Goal: Task Accomplishment & Management: Use online tool/utility

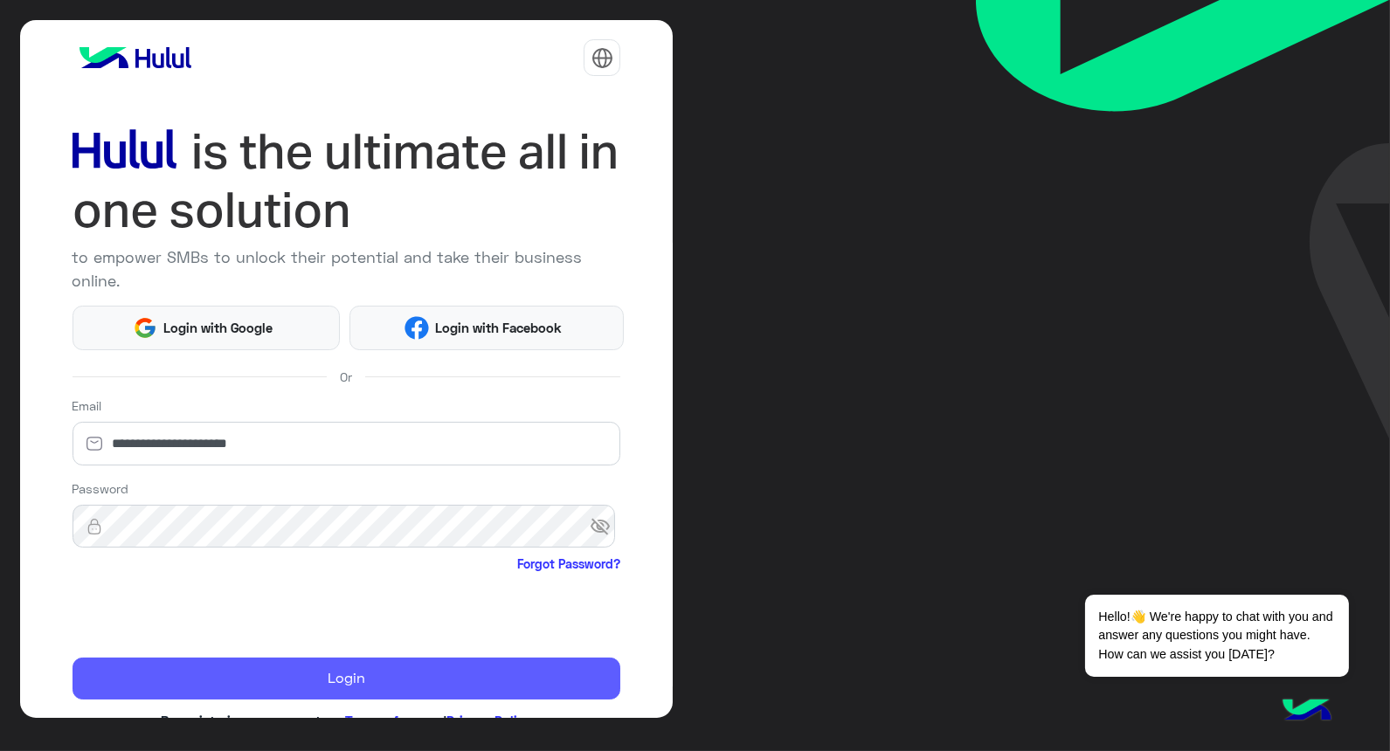
scroll to position [51, 0]
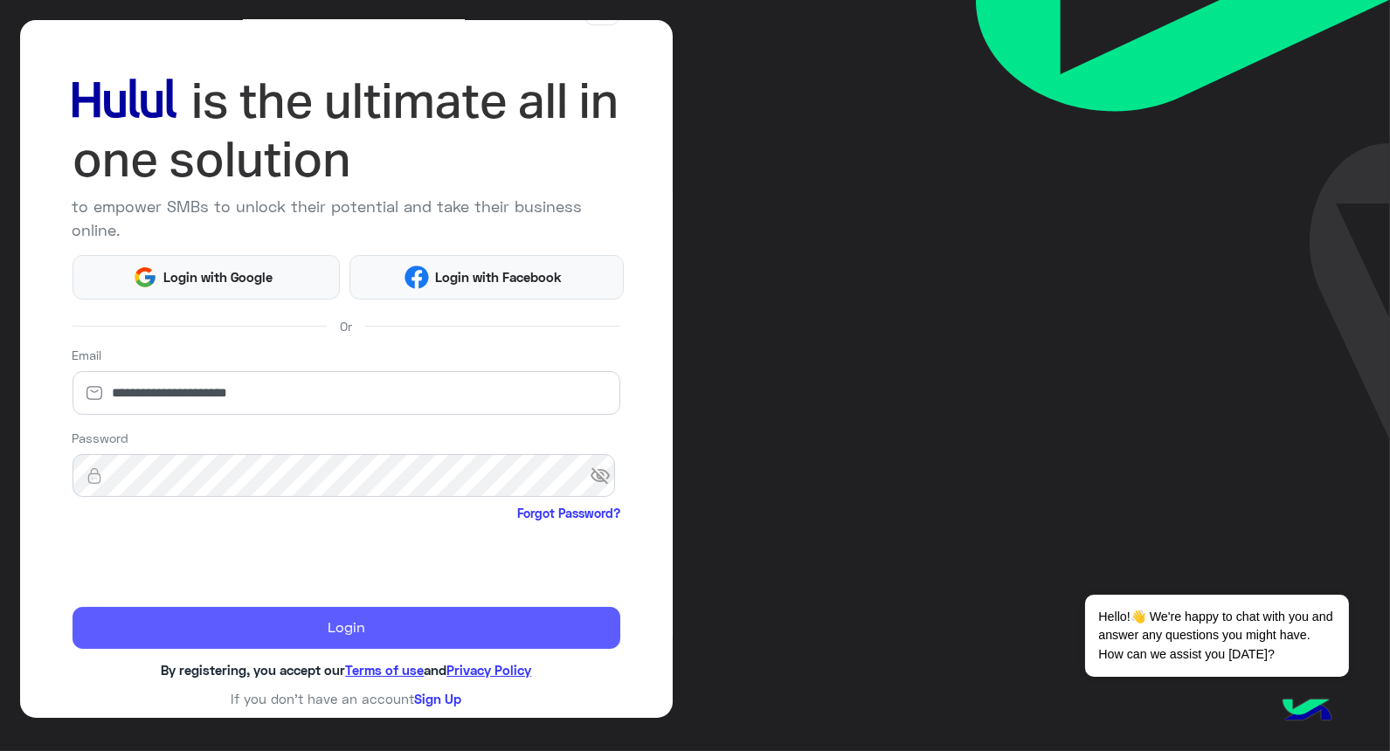
drag, startPoint x: 212, startPoint y: 621, endPoint x: 222, endPoint y: 615, distance: 11.4
click at [215, 621] on button "Login" at bounding box center [346, 628] width 549 height 42
click at [335, 613] on button "Login" at bounding box center [346, 628] width 549 height 42
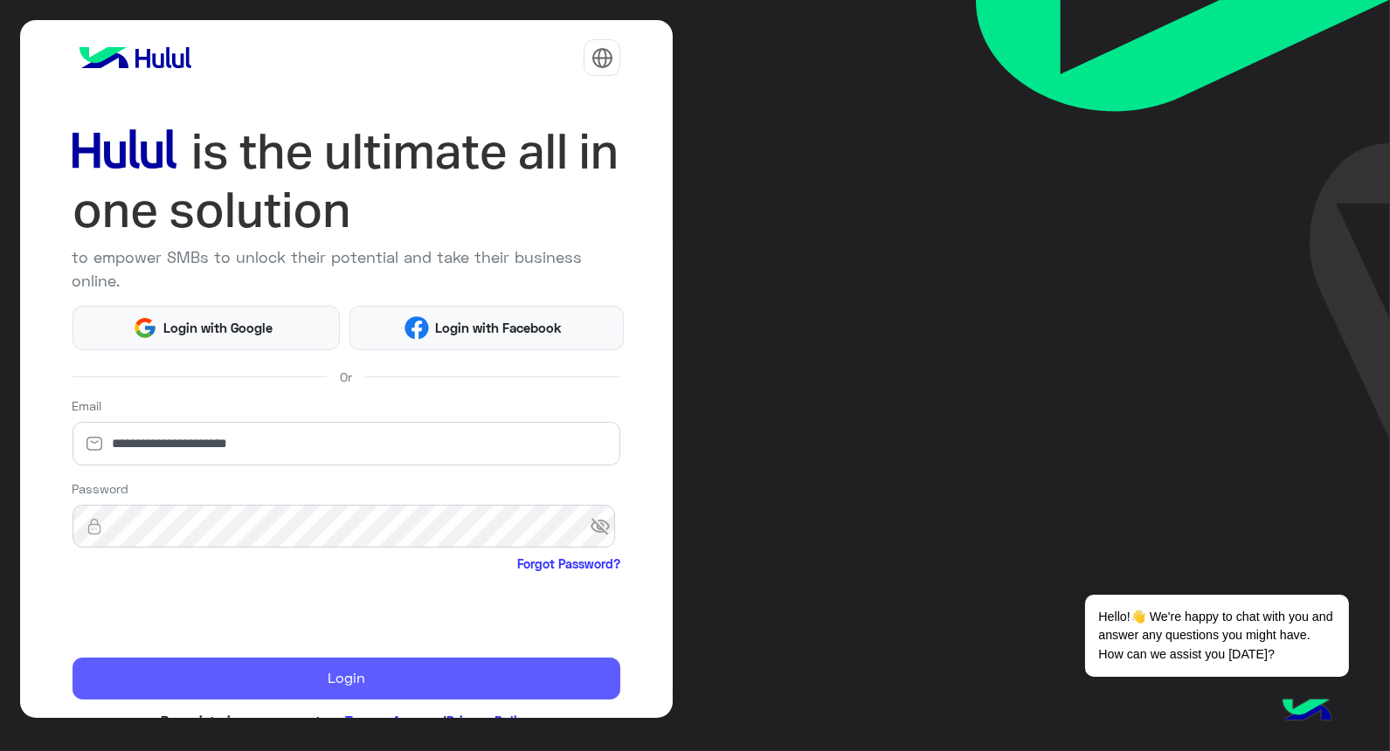
click at [403, 675] on button "Login" at bounding box center [346, 679] width 549 height 42
click at [402, 675] on button "Login" at bounding box center [346, 679] width 549 height 42
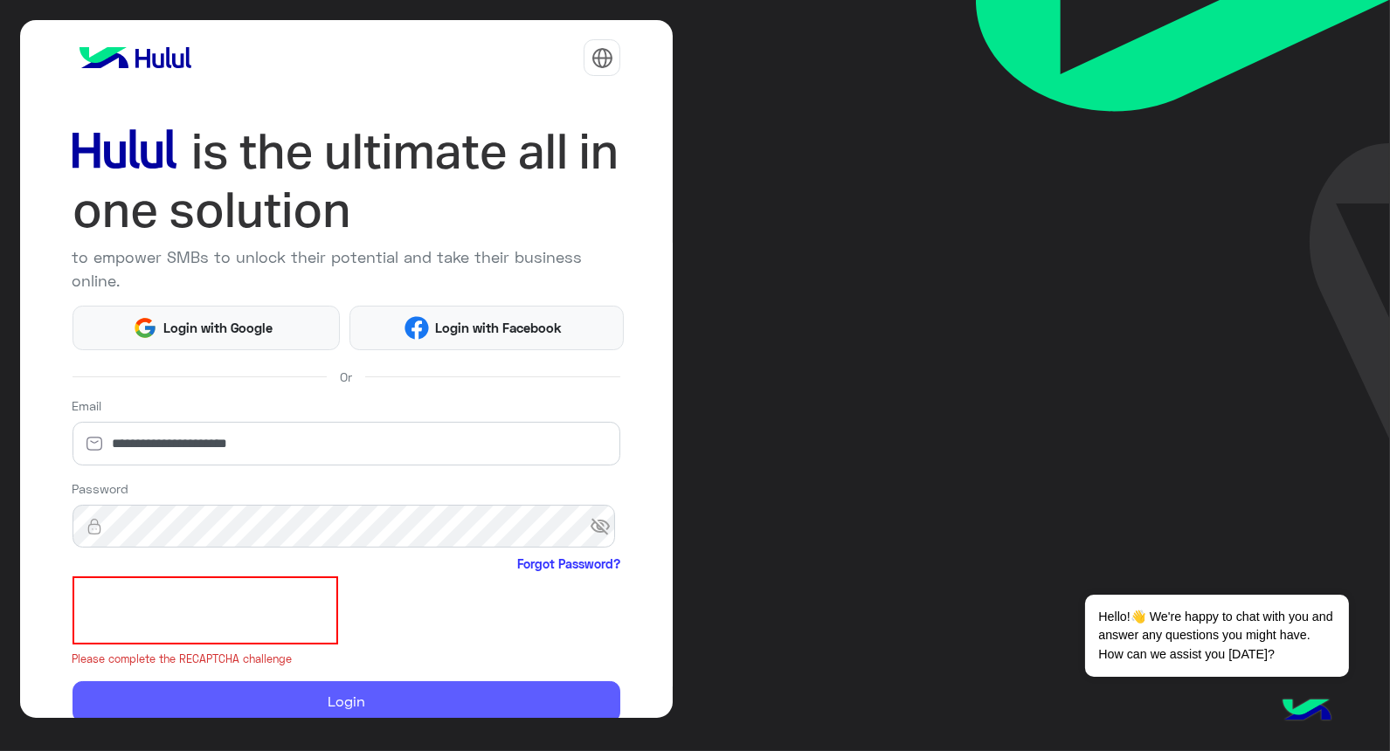
click at [402, 675] on form "**********" at bounding box center [346, 560] width 549 height 326
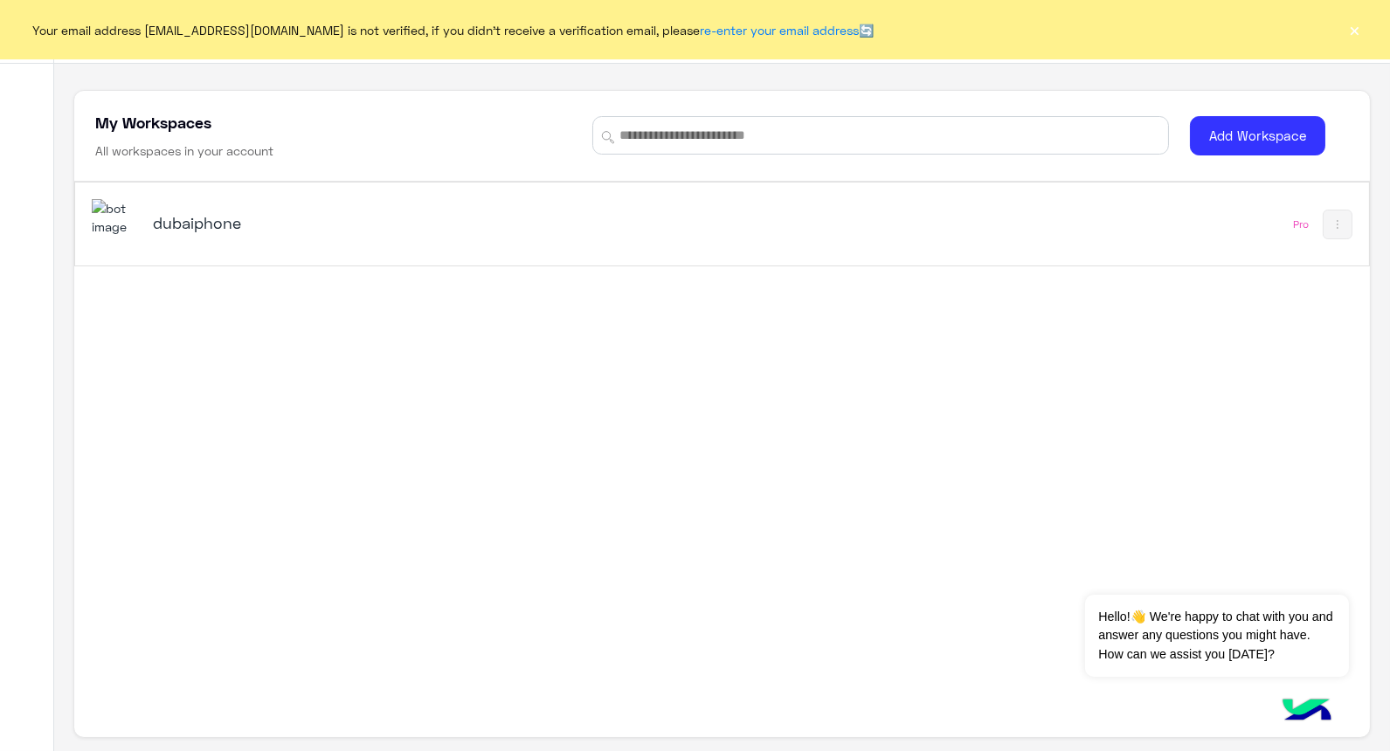
drag, startPoint x: 1350, startPoint y: 31, endPoint x: 377, endPoint y: 183, distance: 984.1
click at [1351, 32] on button "×" at bounding box center [1354, 29] width 17 height 17
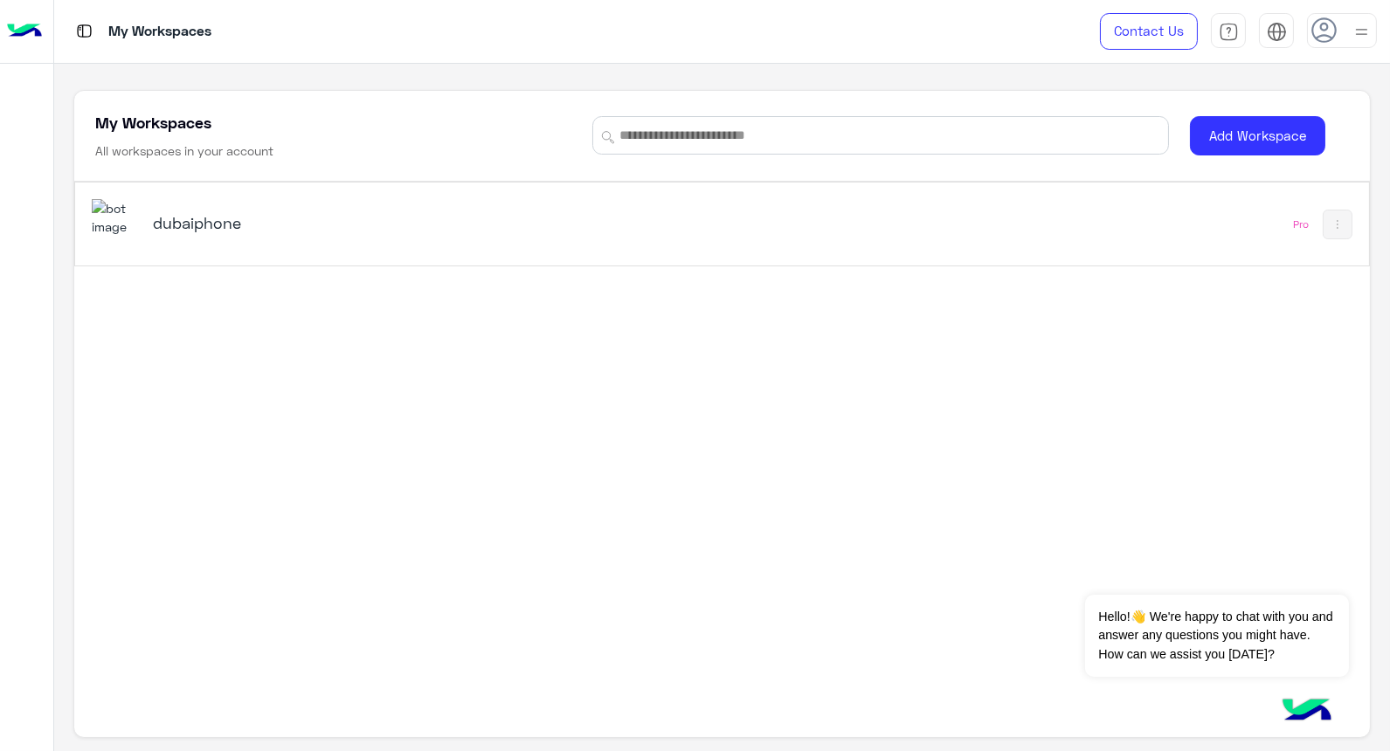
click at [148, 250] on div "dubaiphone Pro" at bounding box center [721, 224] width 1293 height 83
click at [190, 221] on h5 "dubaiphone" at bounding box center [379, 222] width 453 height 21
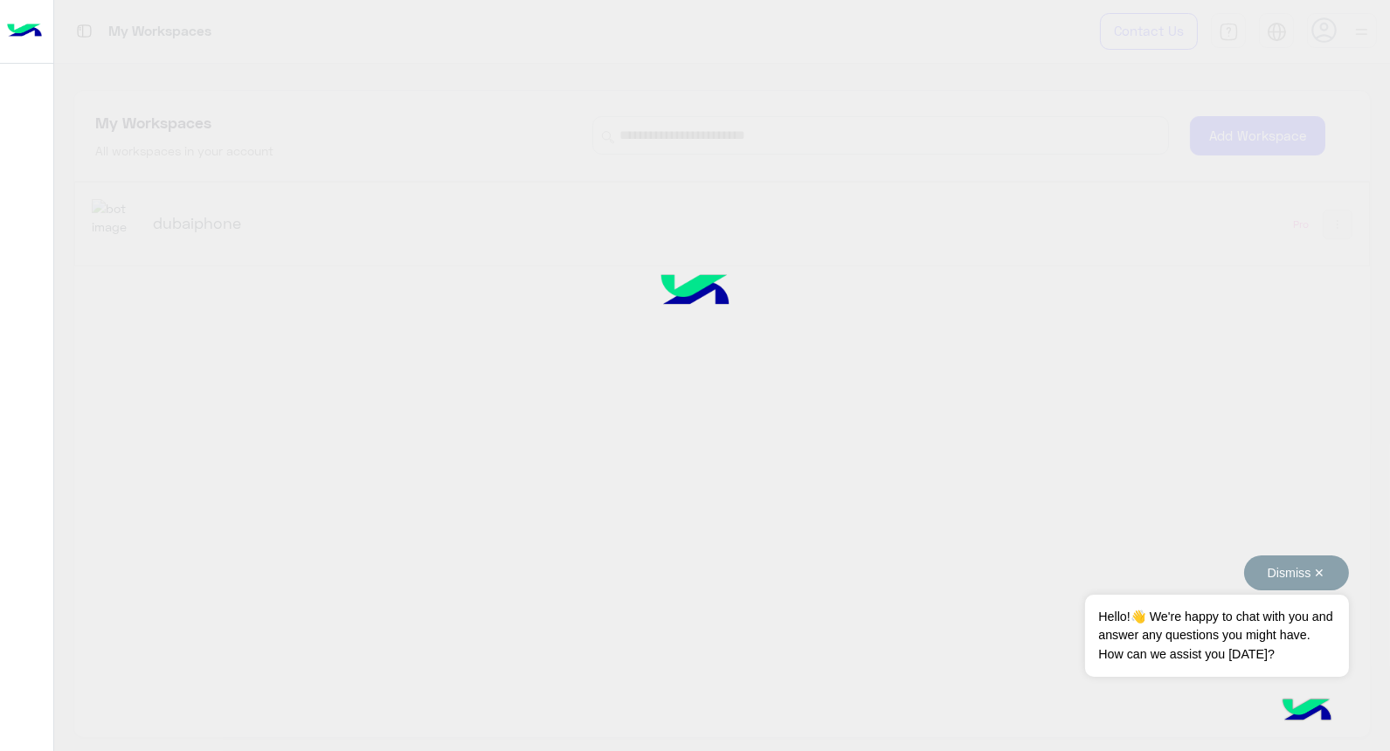
click at [1322, 580] on button "Dismiss ✕" at bounding box center [1296, 573] width 105 height 35
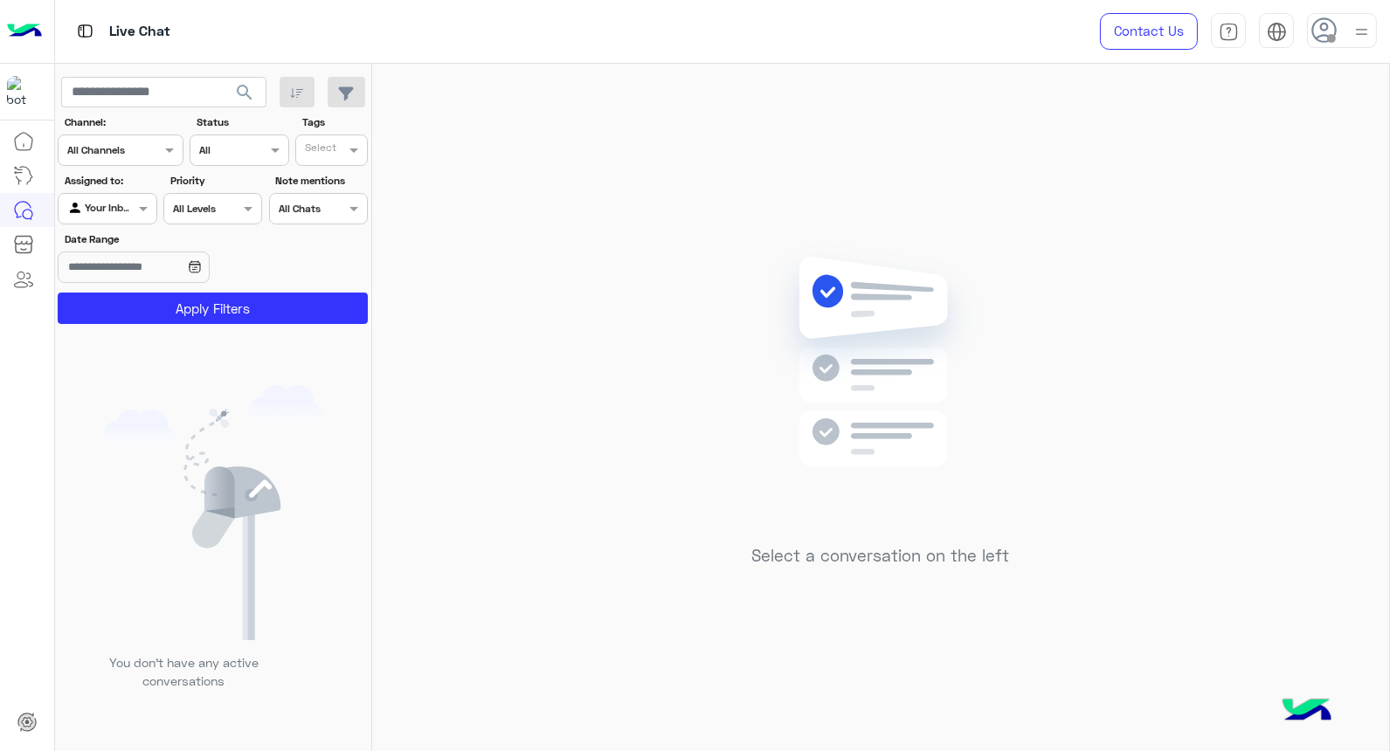
click at [1345, 35] on div at bounding box center [1342, 30] width 70 height 35
click at [596, 321] on div "Select a conversation on the left" at bounding box center [880, 411] width 1017 height 694
click at [88, 199] on input "text" at bounding box center [87, 207] width 40 height 16
click at [103, 233] on div "Unassigned" at bounding box center [108, 245] width 101 height 34
paste input "**********"
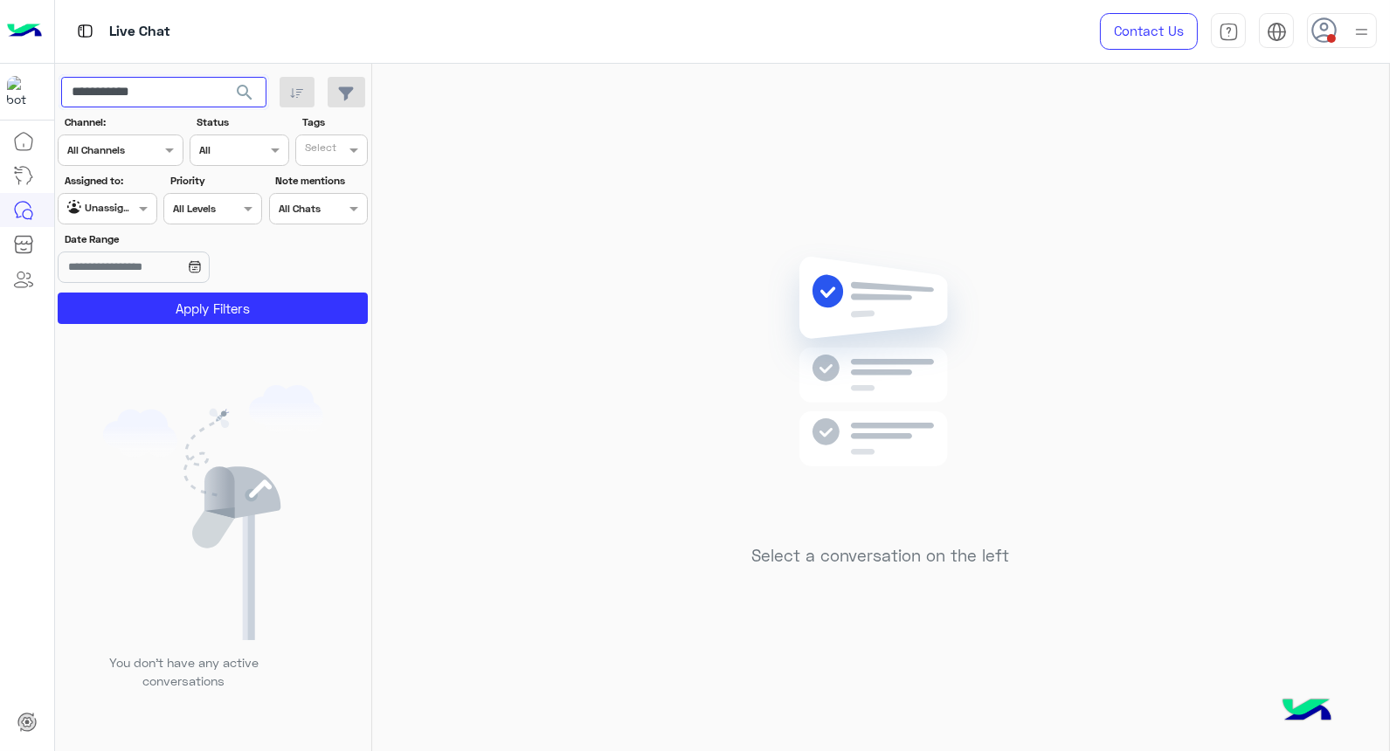
type input "**********"
click at [237, 93] on span "search" at bounding box center [244, 92] width 21 height 21
click at [245, 142] on div at bounding box center [238, 148] width 97 height 17
click at [255, 407] on img at bounding box center [213, 512] width 220 height 255
click at [225, 154] on input "text" at bounding box center [219, 149] width 40 height 16
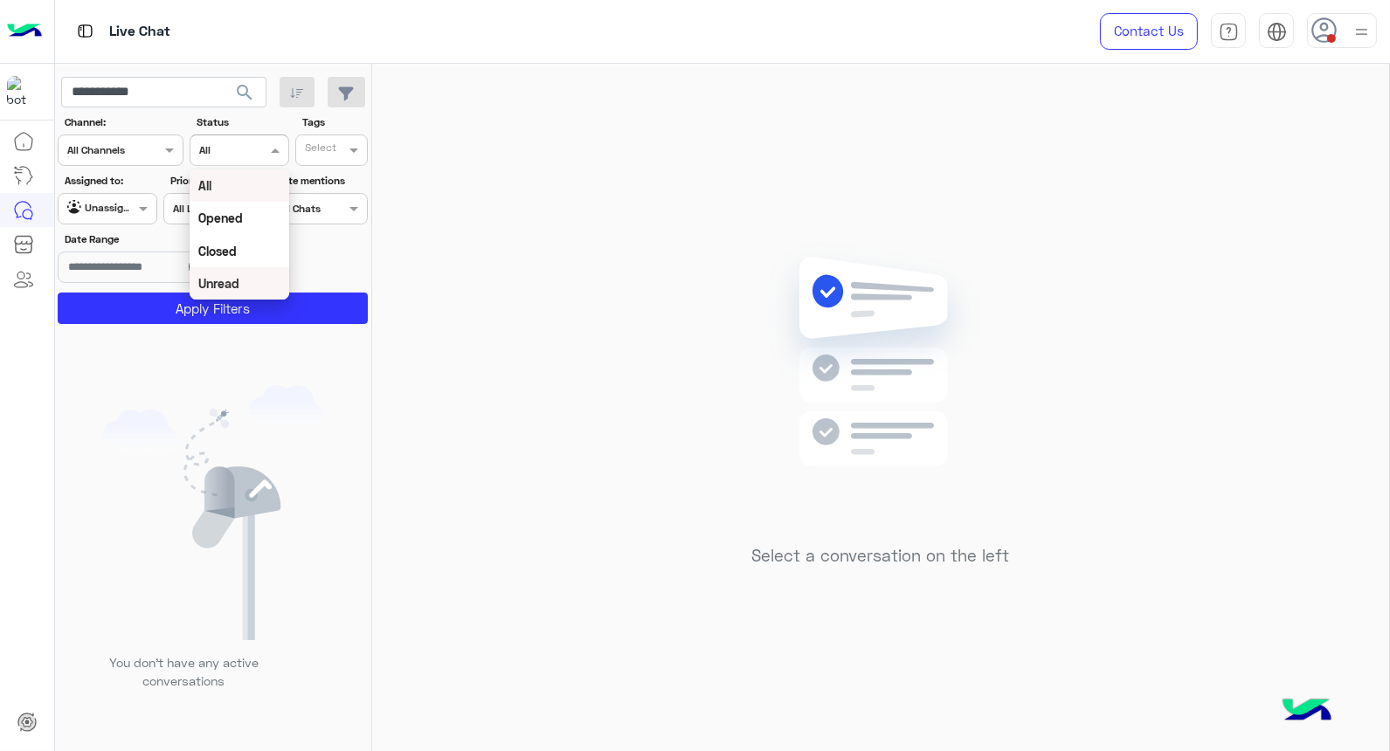
click at [247, 285] on div "Unread" at bounding box center [239, 283] width 99 height 32
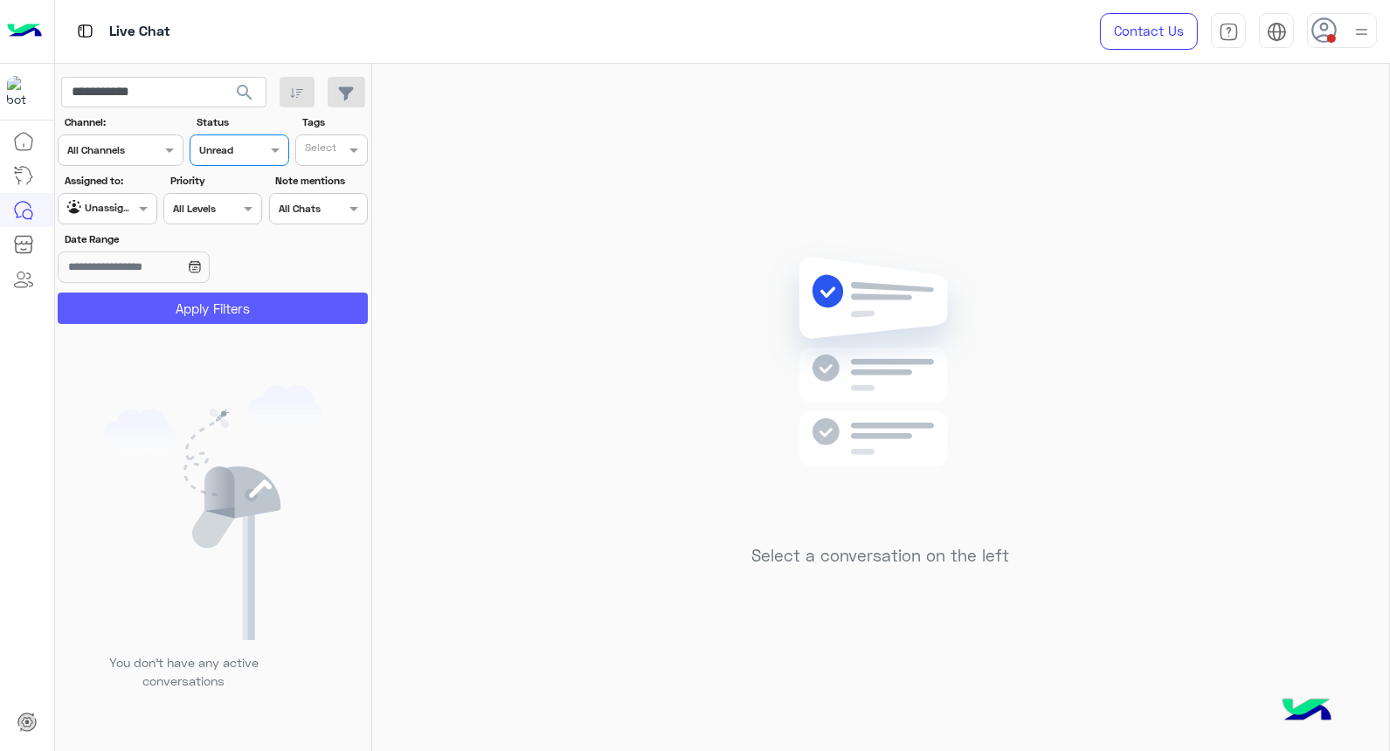
click at [238, 302] on button "Apply Filters" at bounding box center [213, 308] width 310 height 31
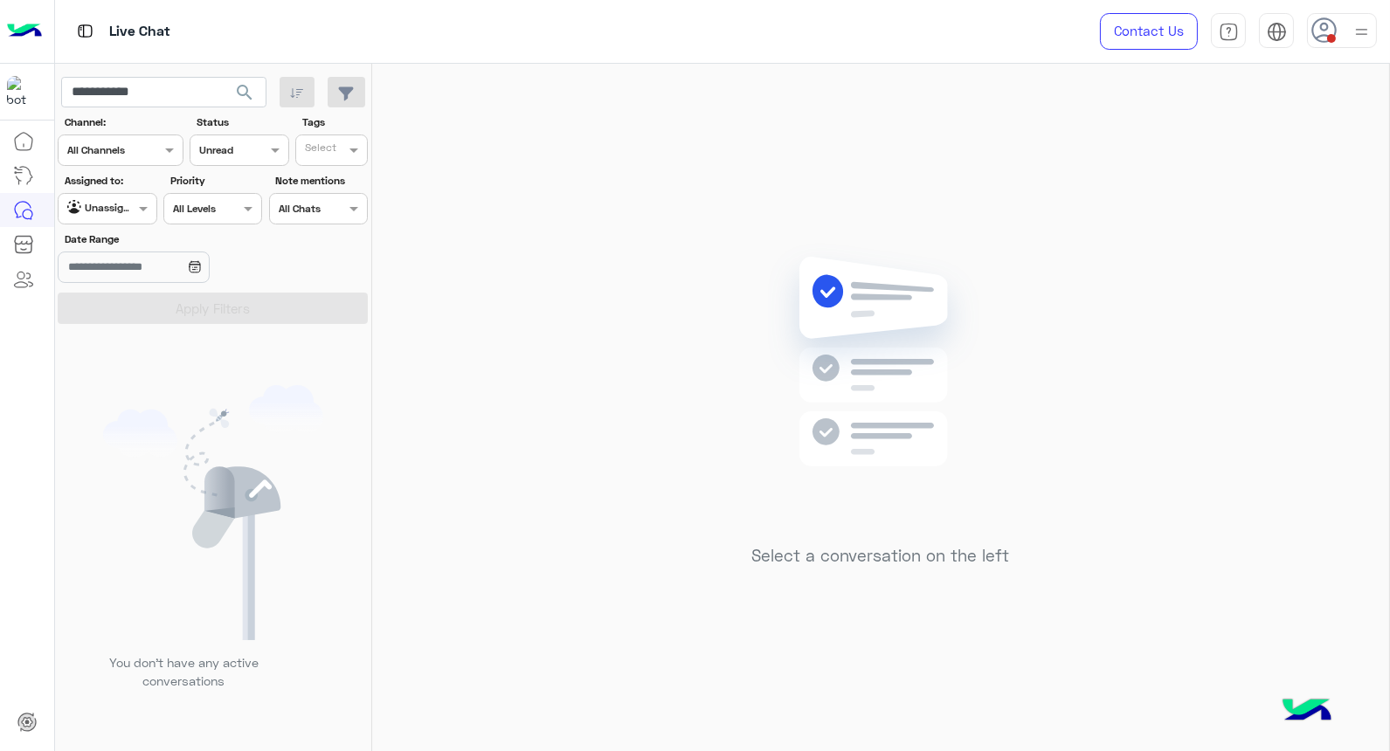
click at [224, 150] on input "text" at bounding box center [219, 149] width 40 height 16
click at [232, 176] on div "All" at bounding box center [239, 185] width 99 height 32
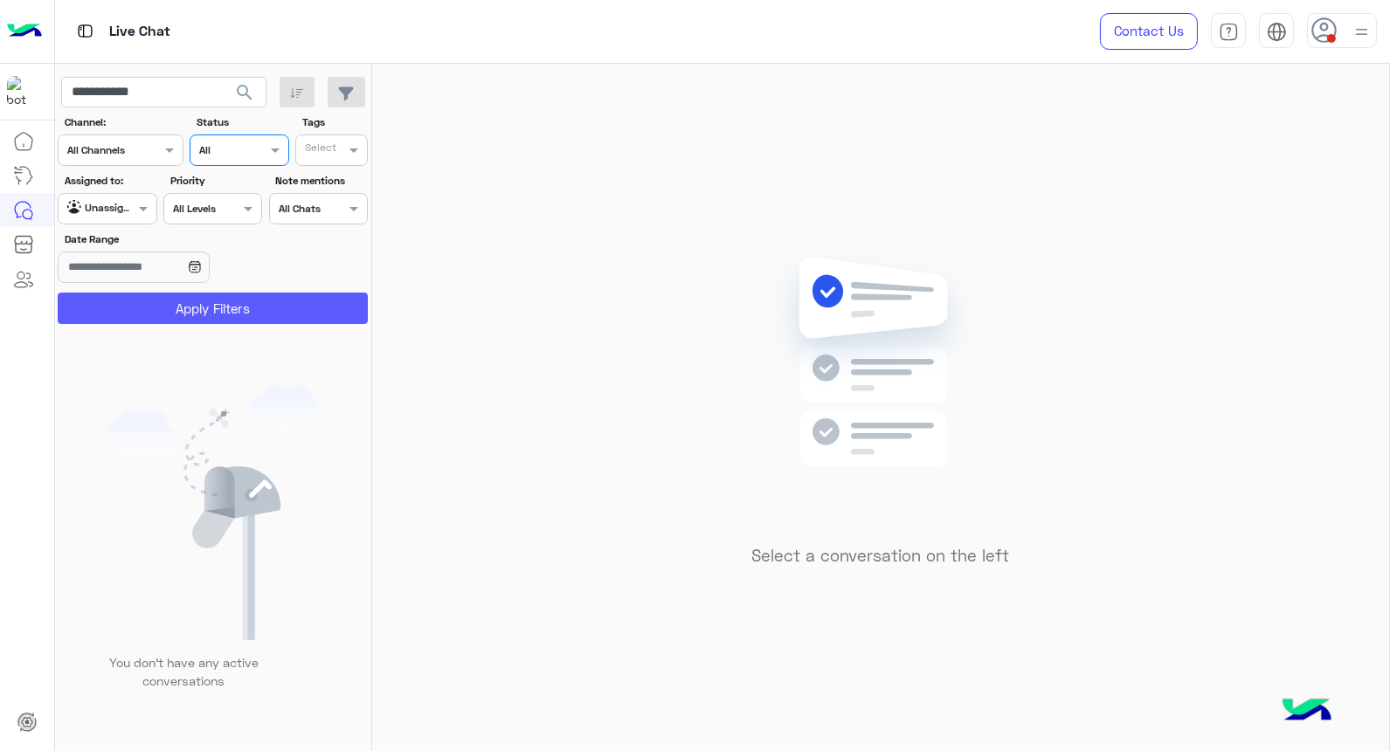
click at [224, 320] on button "Apply Filters" at bounding box center [213, 308] width 310 height 31
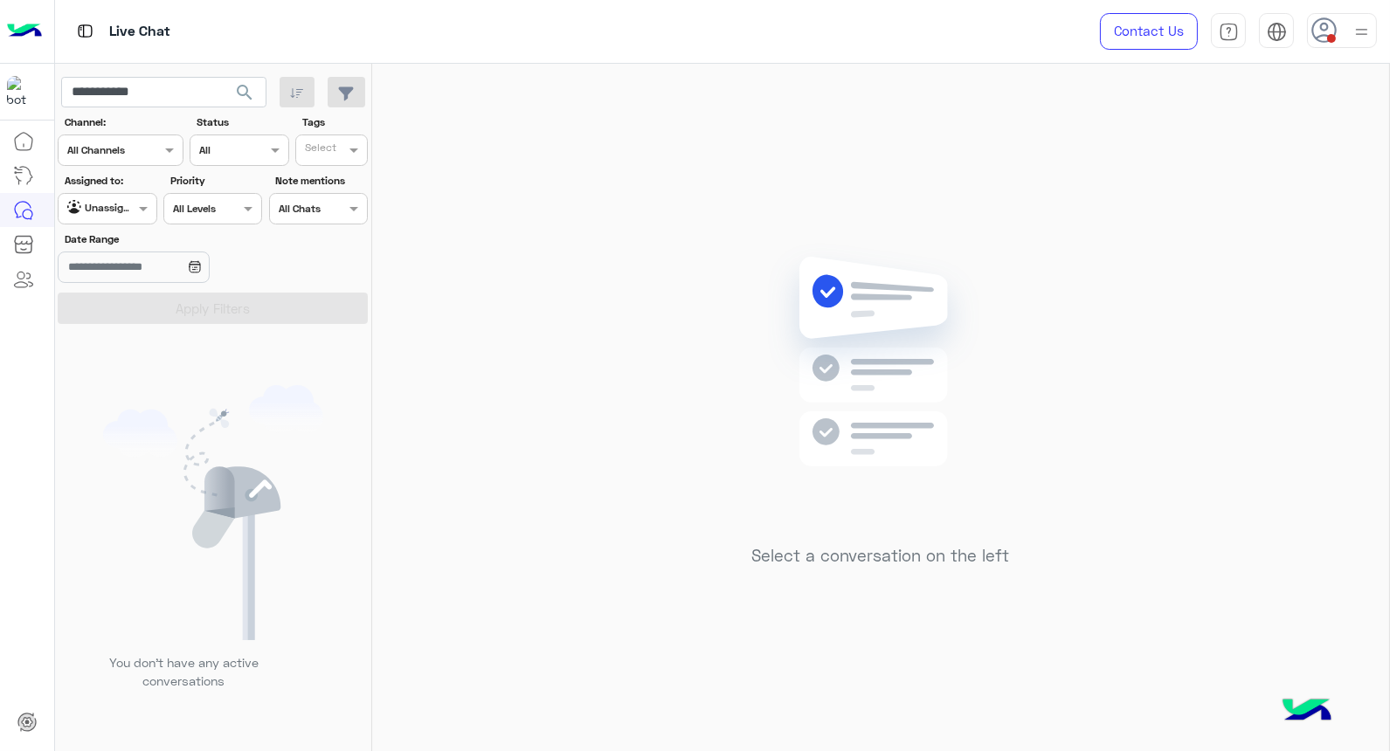
click at [205, 152] on input "text" at bounding box center [219, 149] width 40 height 16
click at [234, 252] on b "Closed" at bounding box center [217, 251] width 38 height 15
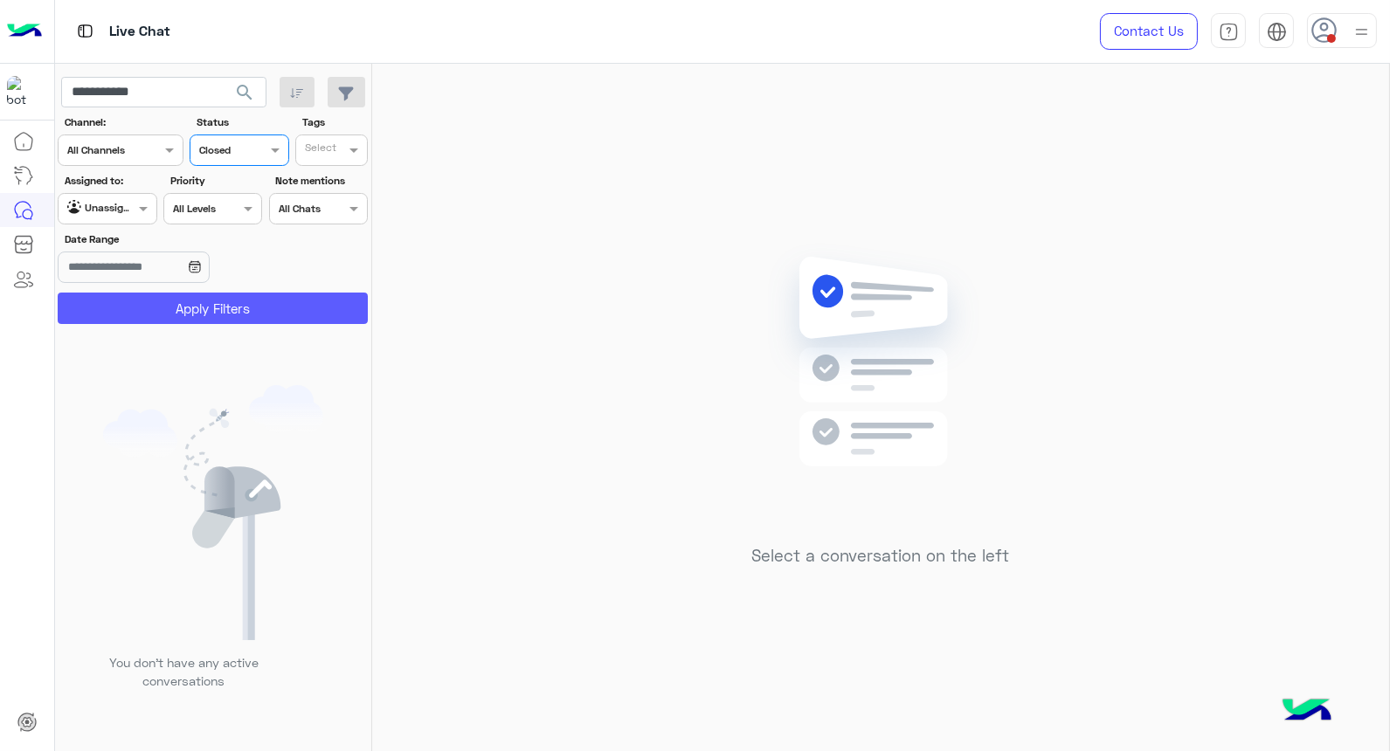
click at [201, 303] on button "Apply Filters" at bounding box center [213, 308] width 310 height 31
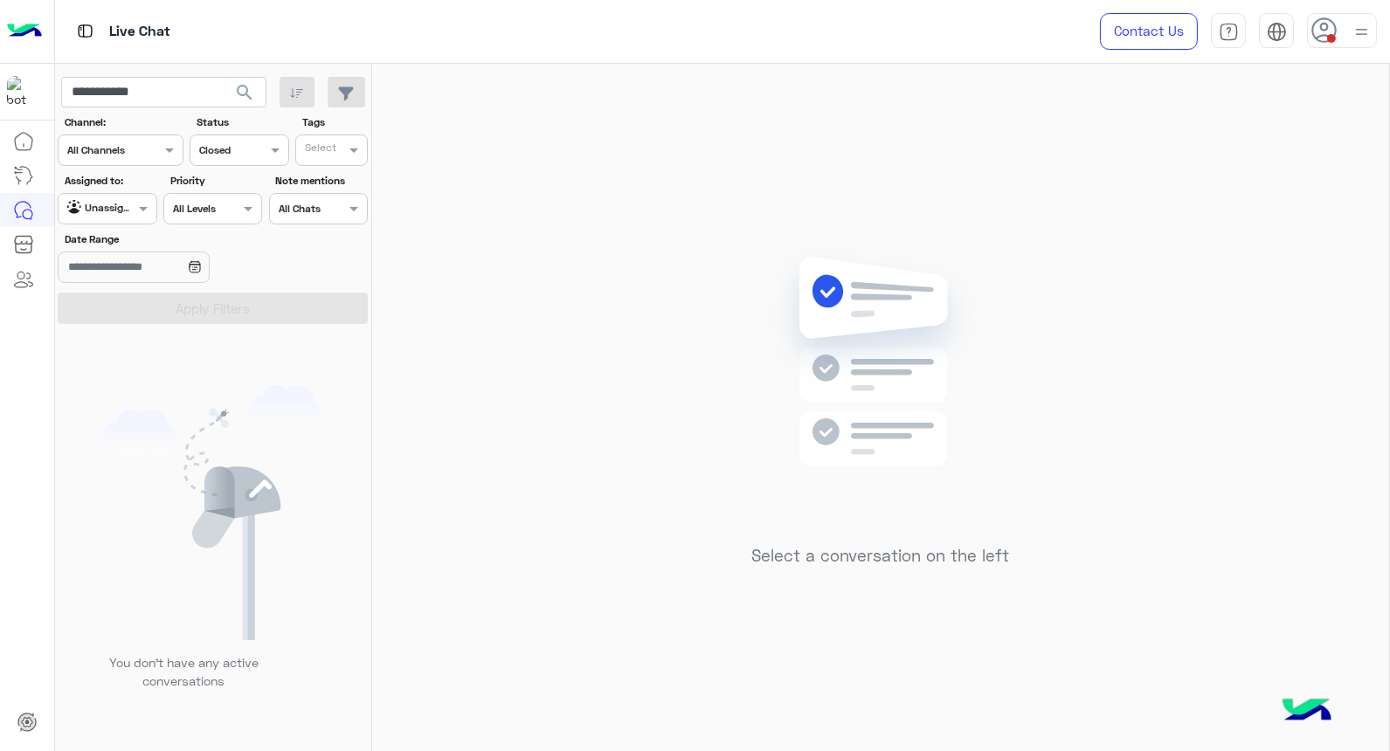
click at [245, 155] on div at bounding box center [238, 148] width 97 height 17
click at [224, 287] on b "Unread" at bounding box center [218, 283] width 41 height 15
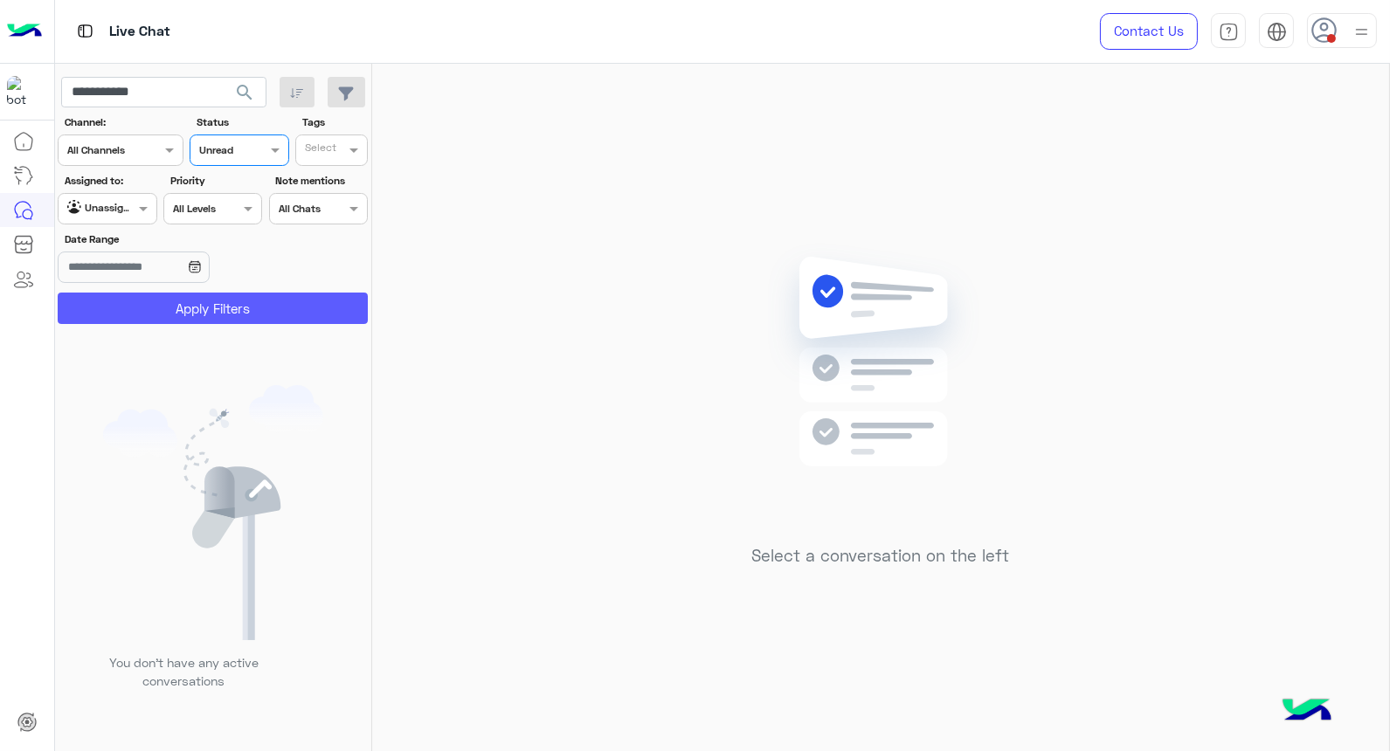
click at [224, 300] on button "Apply Filters" at bounding box center [213, 308] width 310 height 31
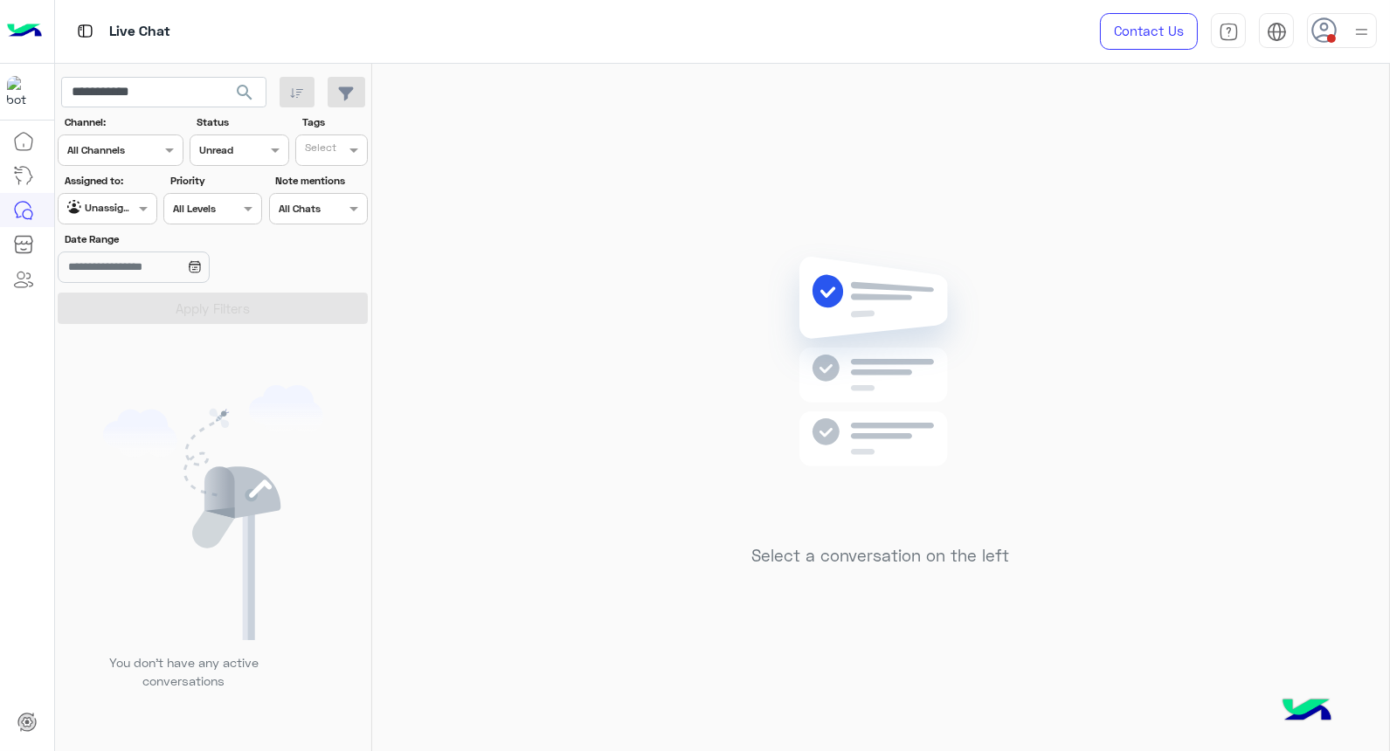
click at [249, 141] on div at bounding box center [238, 148] width 97 height 17
click at [247, 190] on div "All" at bounding box center [239, 185] width 99 height 32
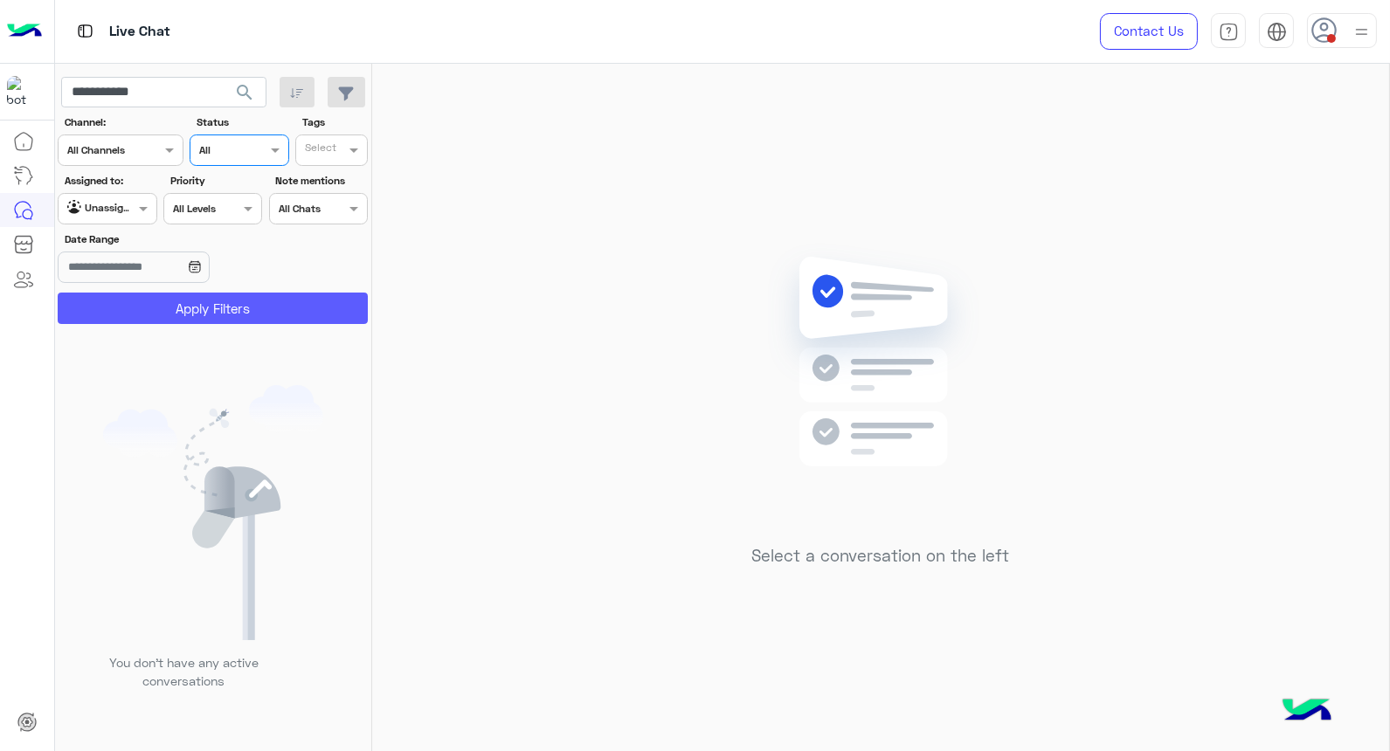
click at [231, 310] on button "Apply Filters" at bounding box center [213, 308] width 310 height 31
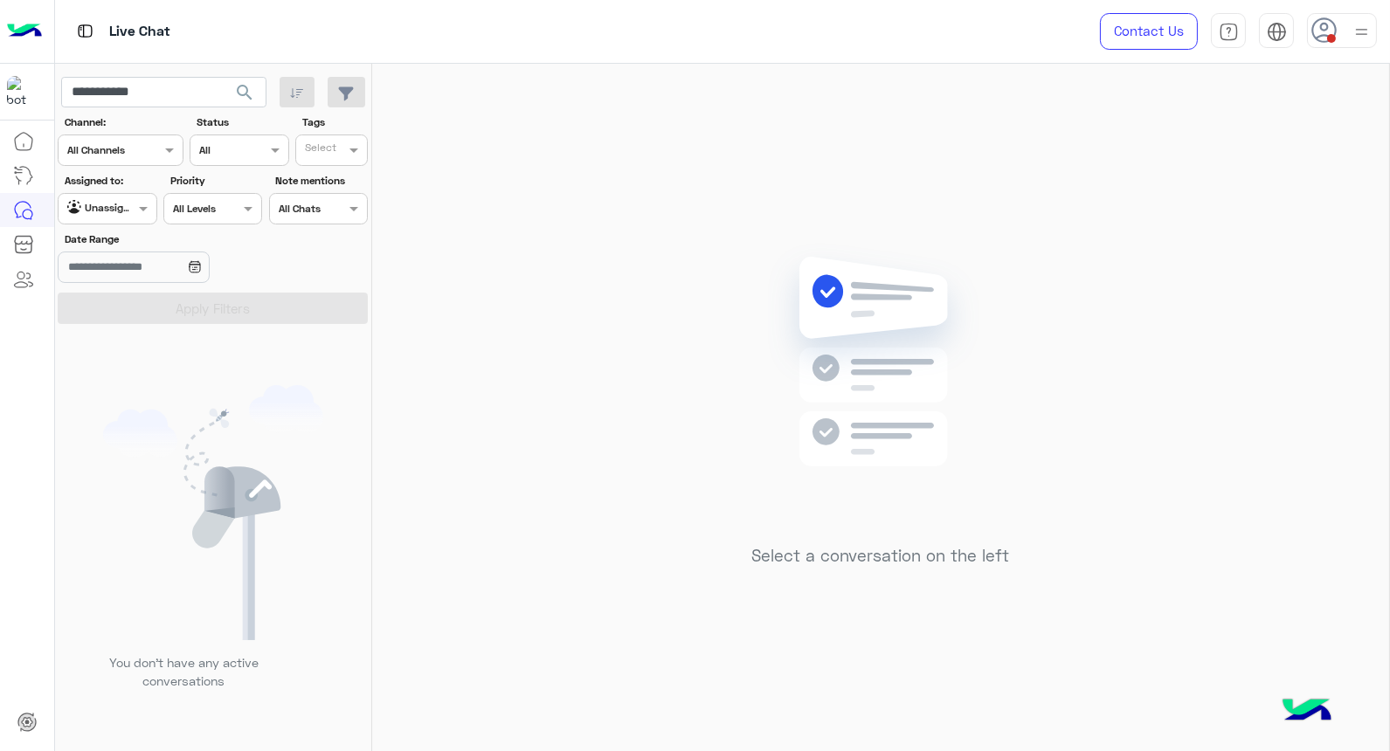
click at [123, 222] on div "Agent Filter Unassigned" at bounding box center [107, 208] width 99 height 31
click at [121, 262] on div "Your Inbox" at bounding box center [108, 279] width 101 height 34
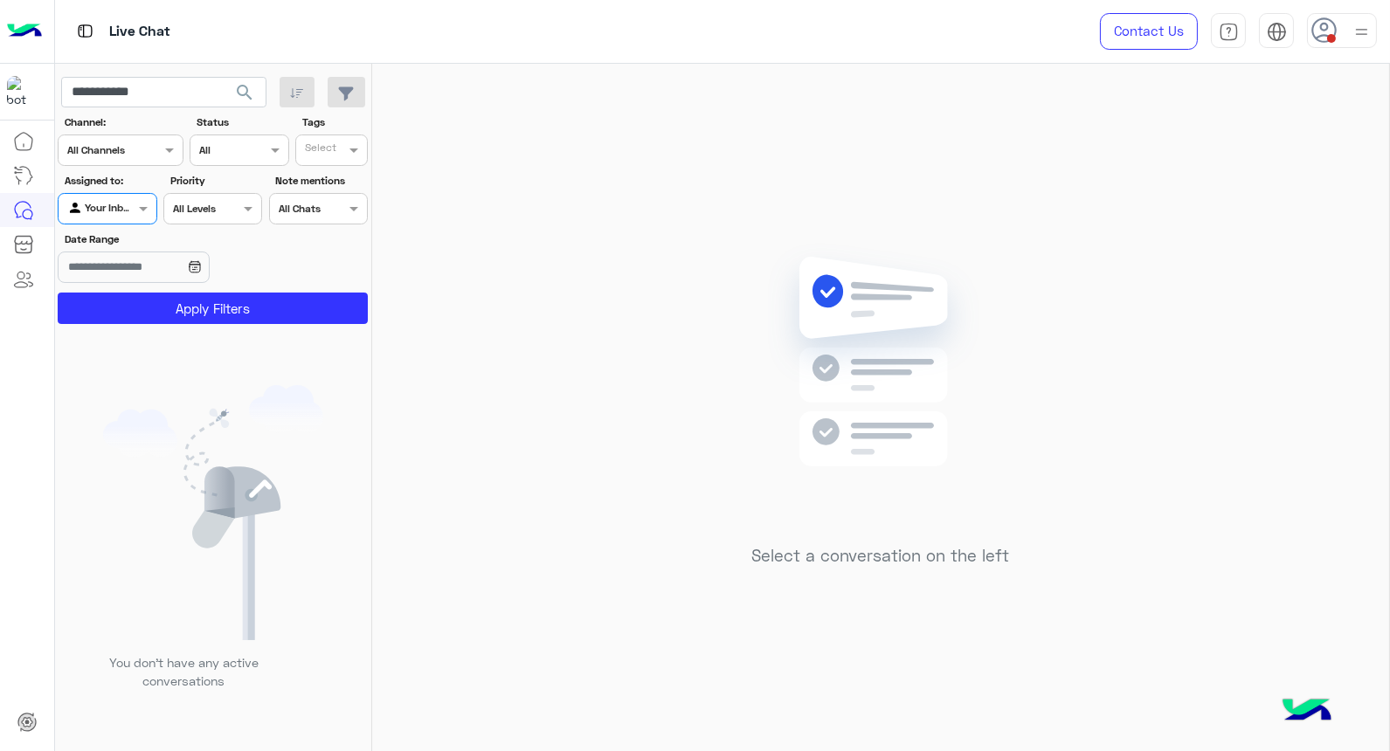
click at [243, 93] on span "search" at bounding box center [244, 92] width 21 height 21
click at [1364, 33] on img at bounding box center [1361, 32] width 22 height 22
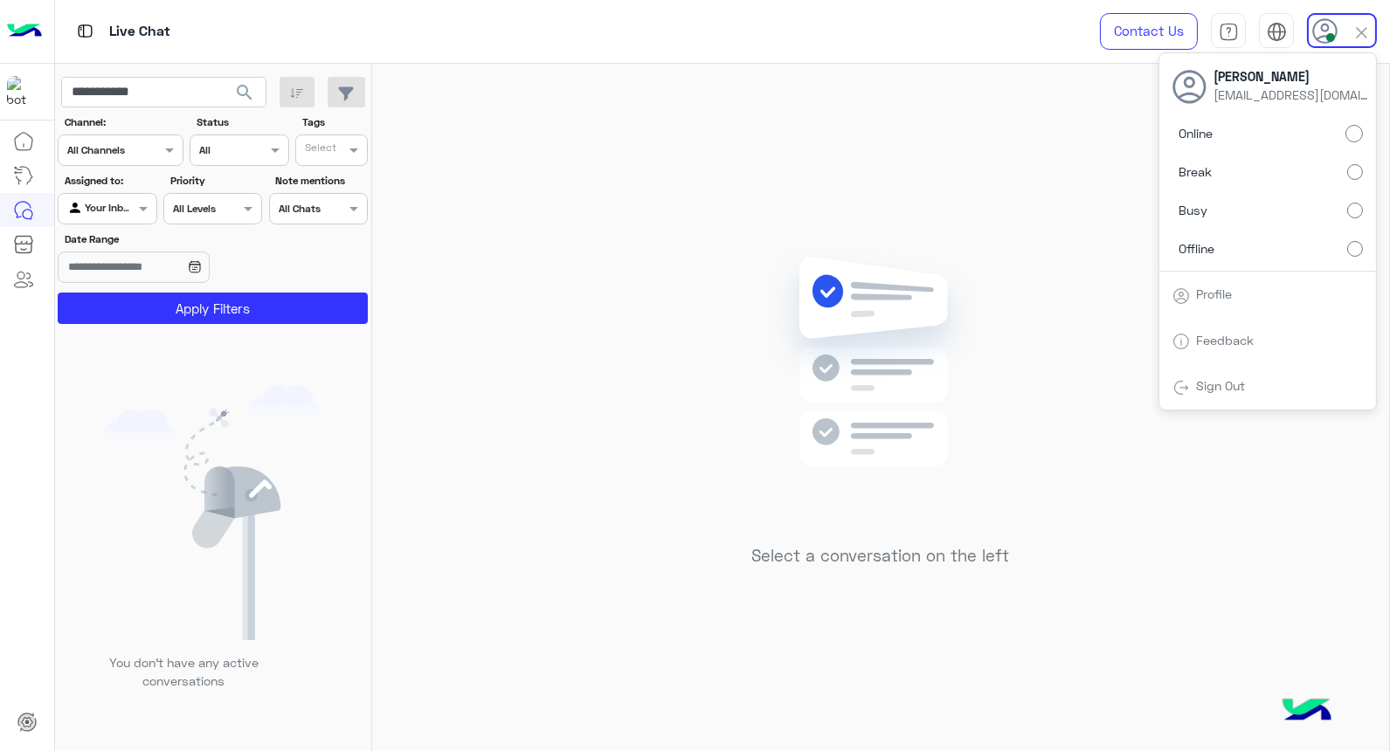
click at [585, 367] on div "Select a conversation on the left" at bounding box center [880, 411] width 1017 height 694
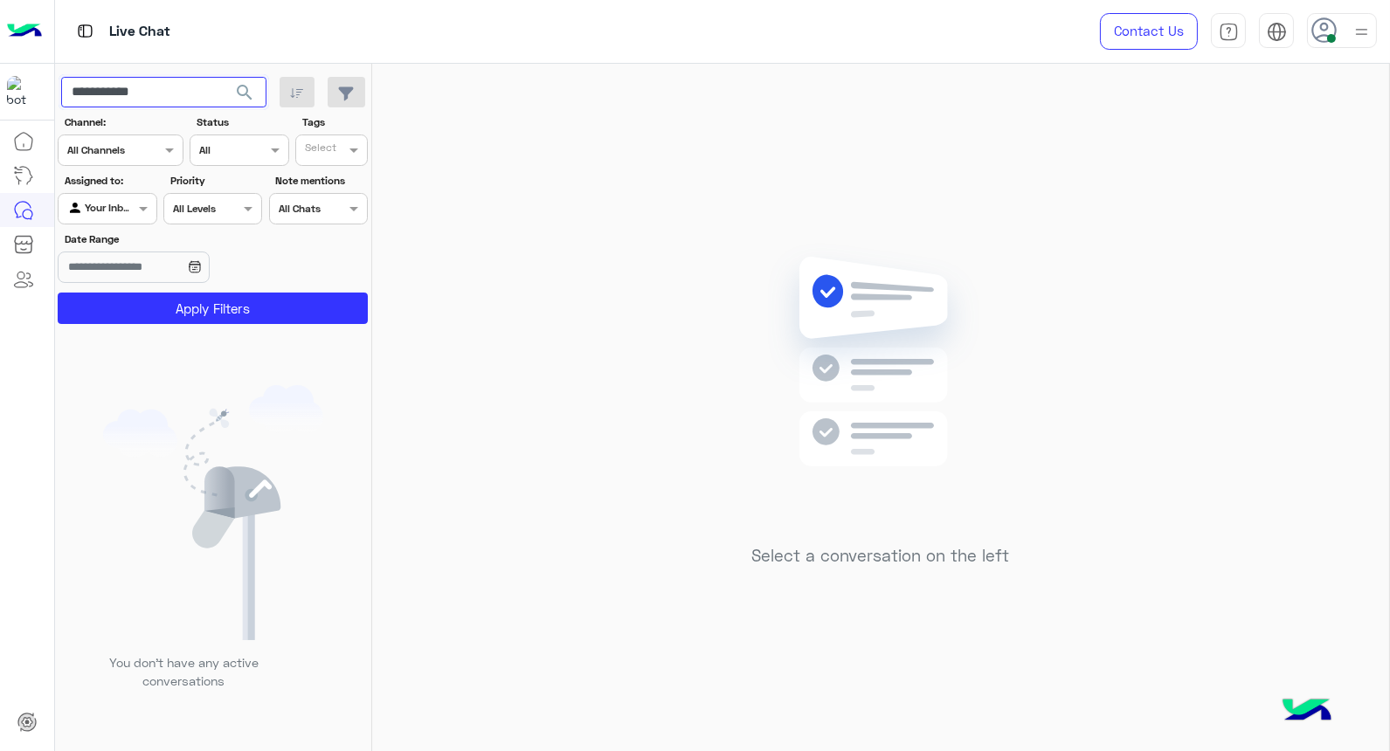
click at [108, 87] on input "**********" at bounding box center [163, 92] width 205 height 31
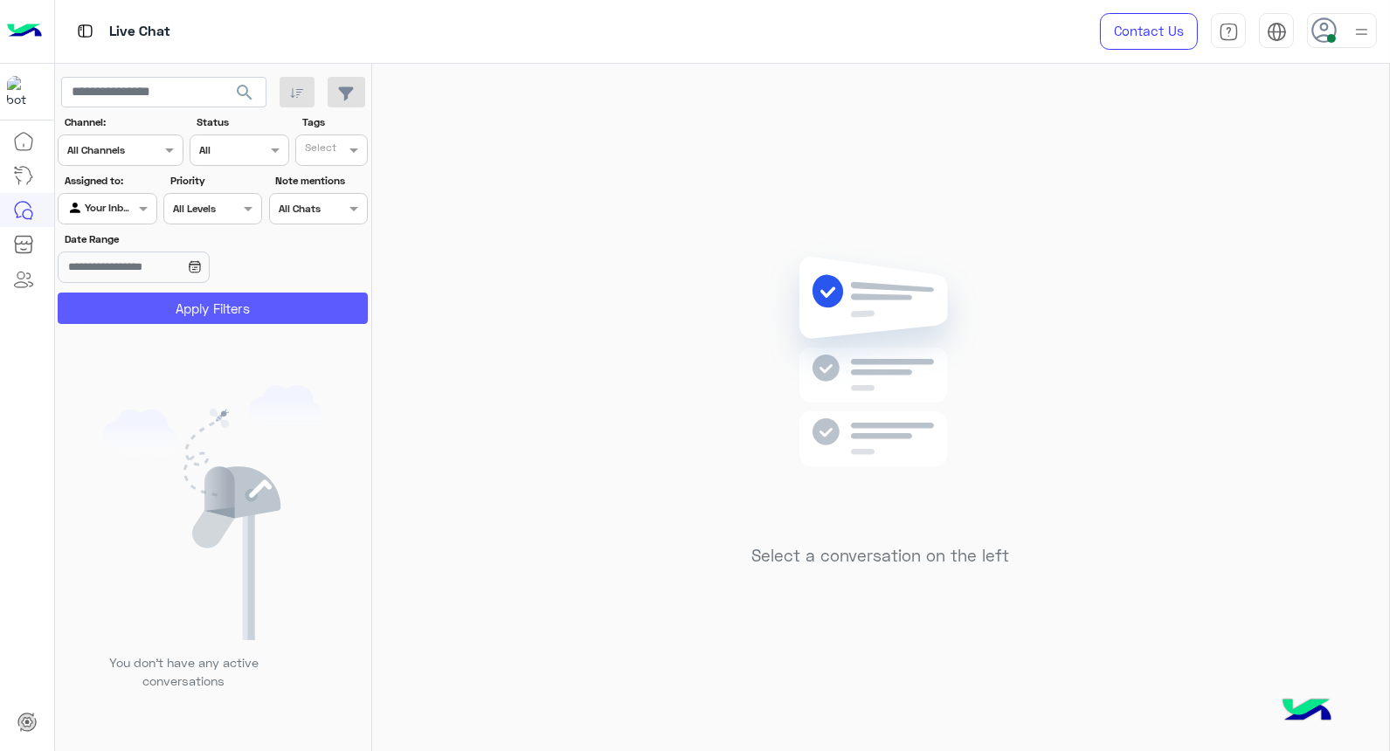
click at [178, 317] on button "Apply Filters" at bounding box center [213, 308] width 310 height 31
click at [237, 93] on span "search" at bounding box center [244, 92] width 21 height 21
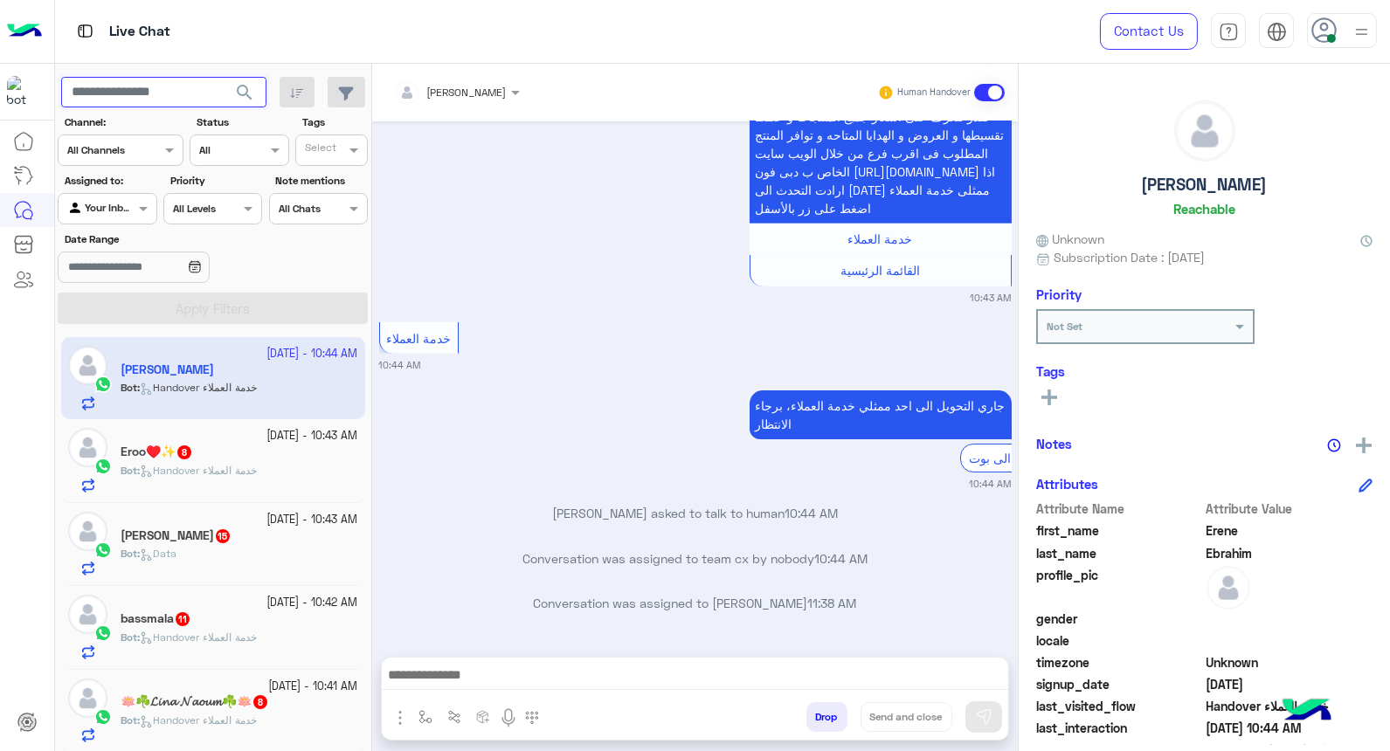
paste input "**********"
type input "**********"
click at [245, 96] on span "search" at bounding box center [244, 92] width 21 height 21
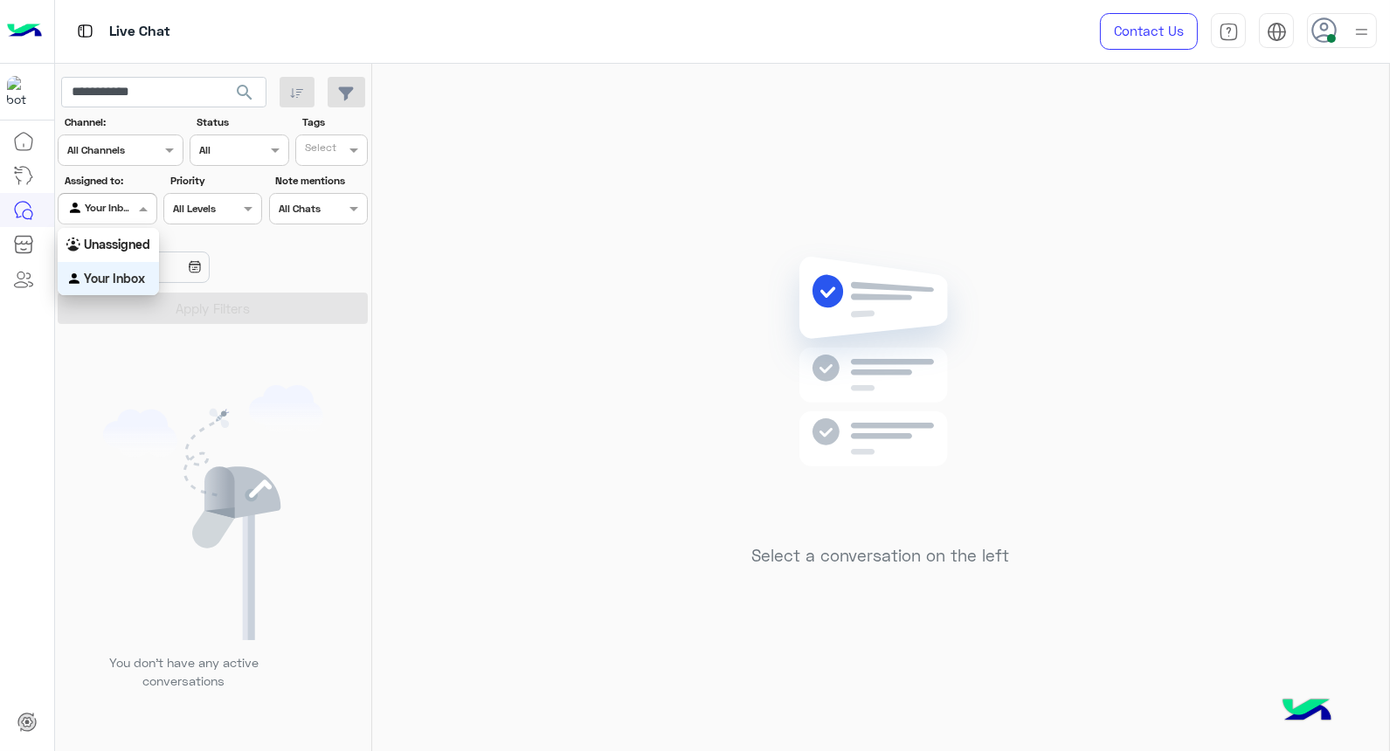
click at [118, 214] on div at bounding box center [107, 206] width 97 height 17
click at [124, 241] on b "Unassigned" at bounding box center [117, 244] width 66 height 15
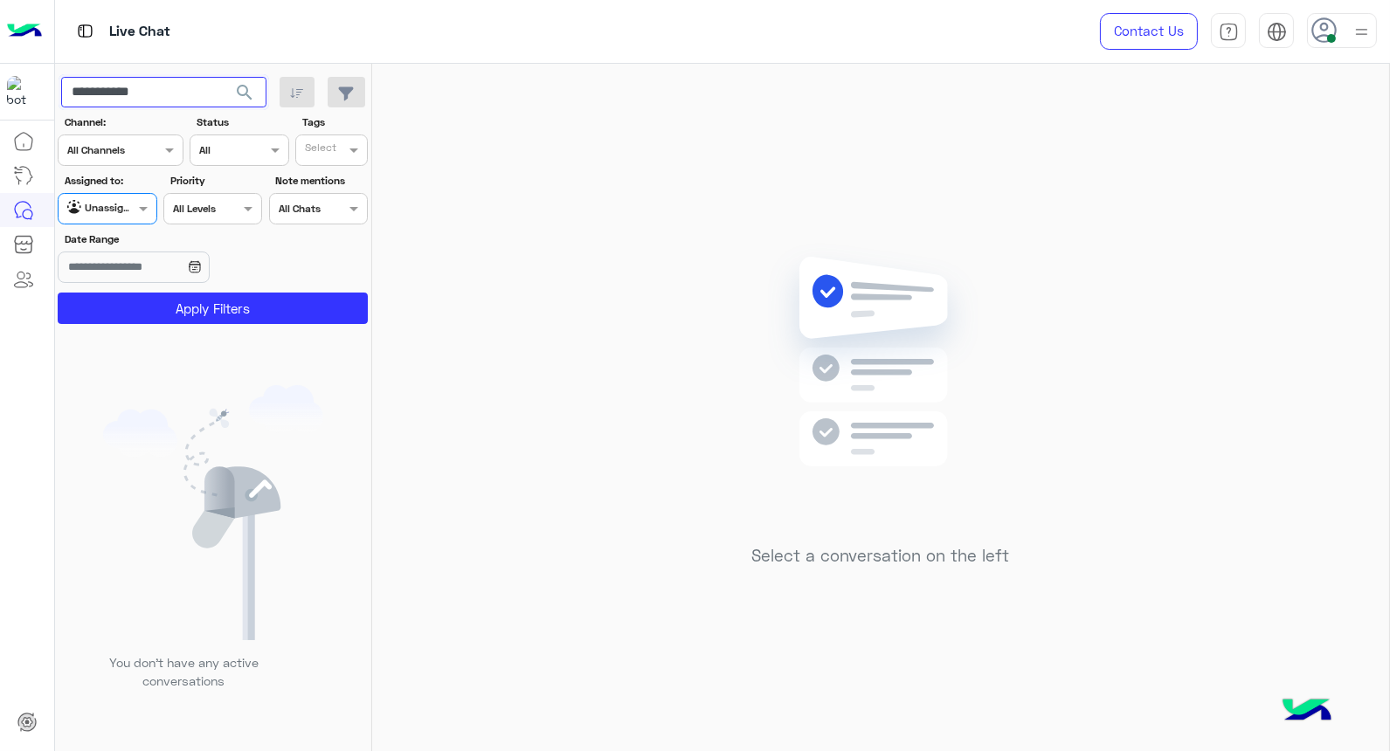
click at [121, 84] on input "**********" at bounding box center [163, 92] width 205 height 31
click at [120, 84] on input "**********" at bounding box center [163, 92] width 205 height 31
click at [245, 93] on span "search" at bounding box center [244, 92] width 21 height 21
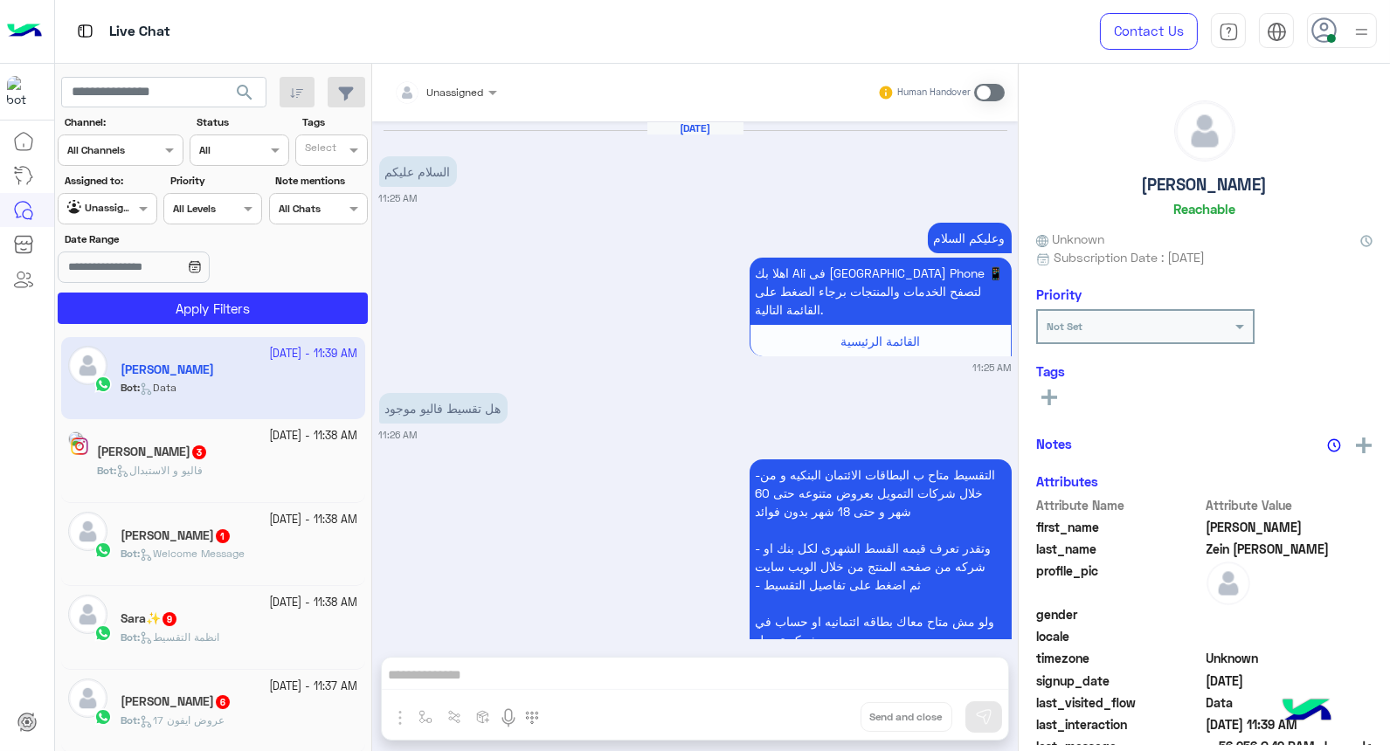
scroll to position [1610, 0]
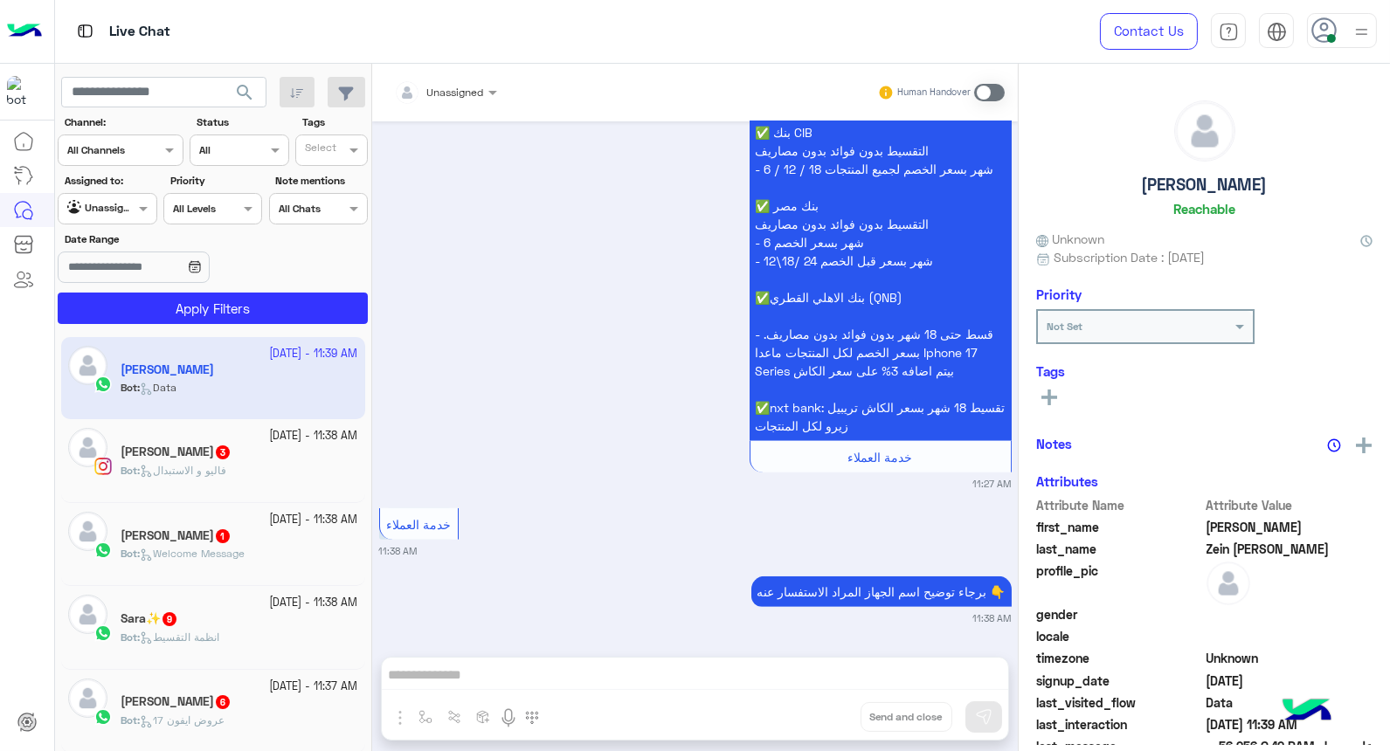
click at [1359, 32] on img at bounding box center [1361, 32] width 22 height 22
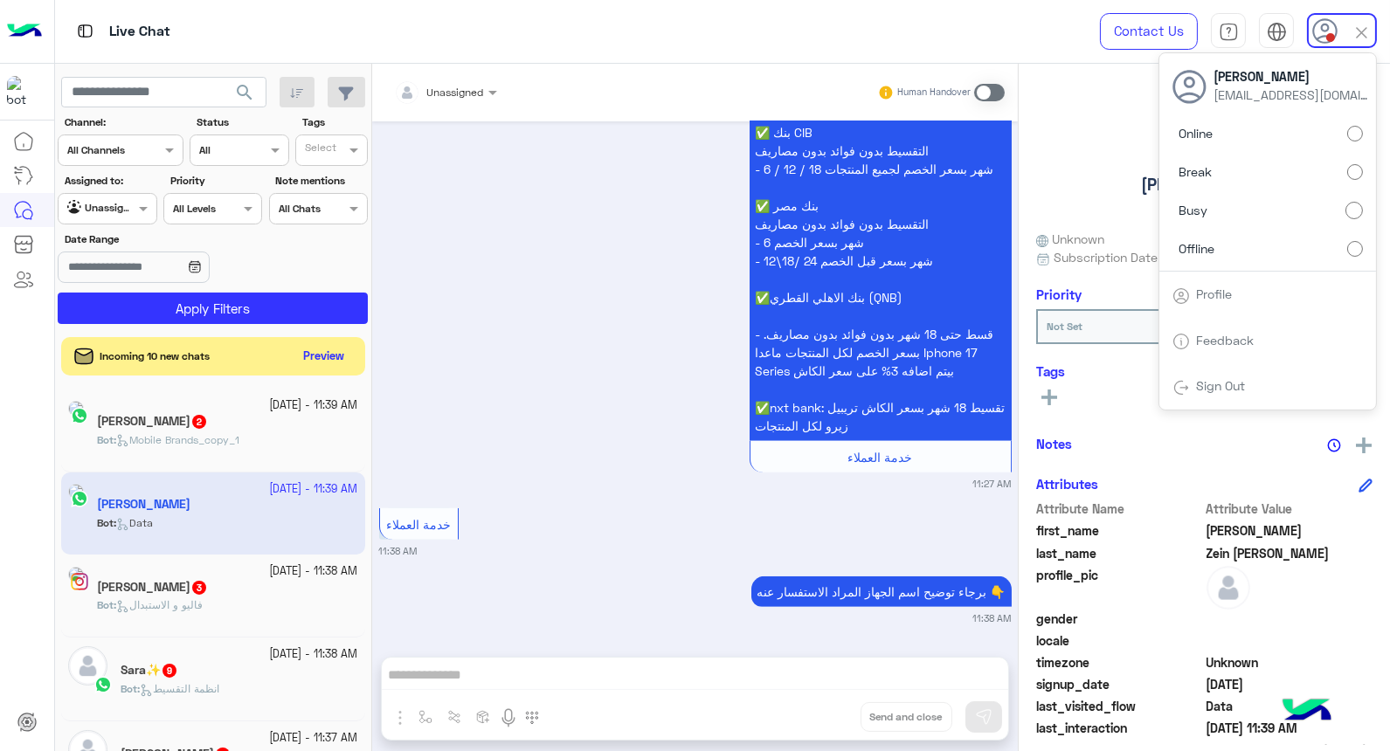
click at [603, 414] on div "✅ Halan: خصم 40% من سعر الكاش مع تقسيط على 30 او 36 شهر بدون مصاريف لجميع المنت…" at bounding box center [695, 55] width 632 height 872
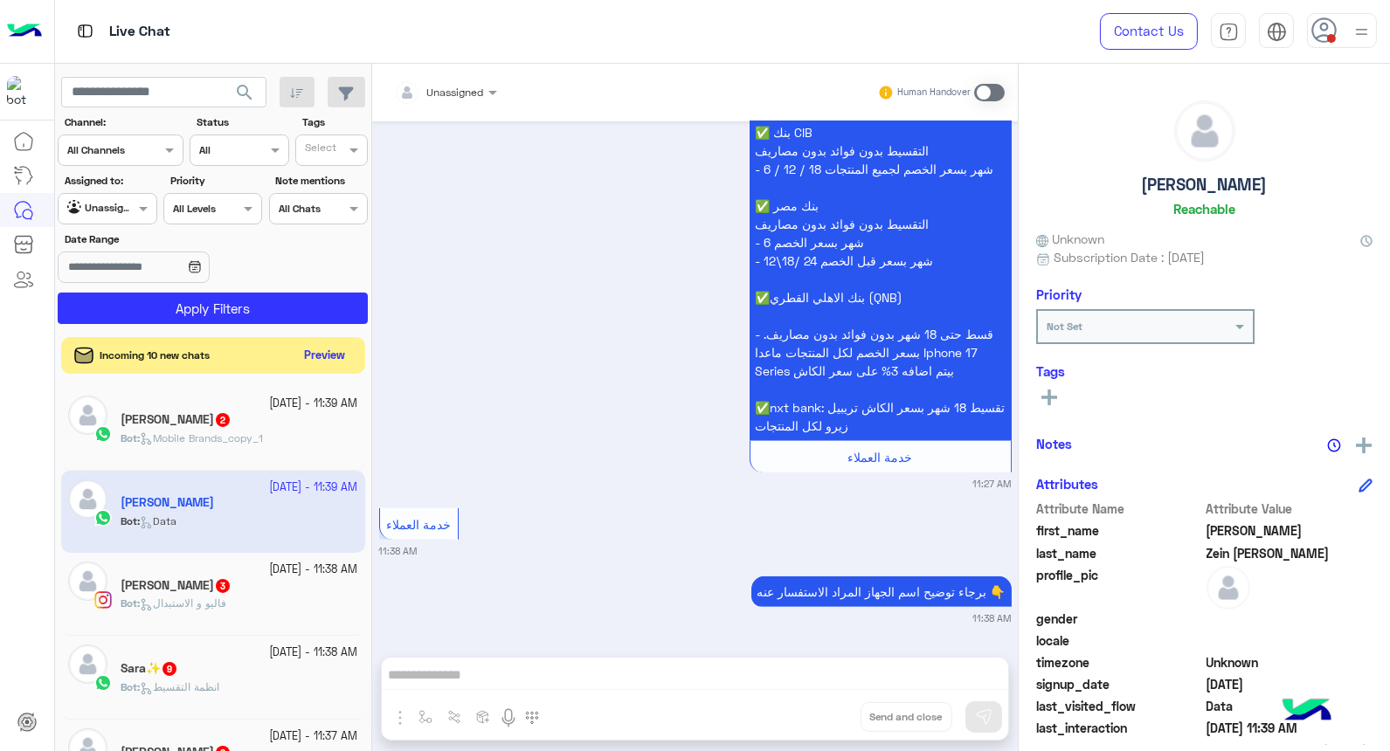
click at [327, 355] on button "Preview" at bounding box center [325, 356] width 54 height 24
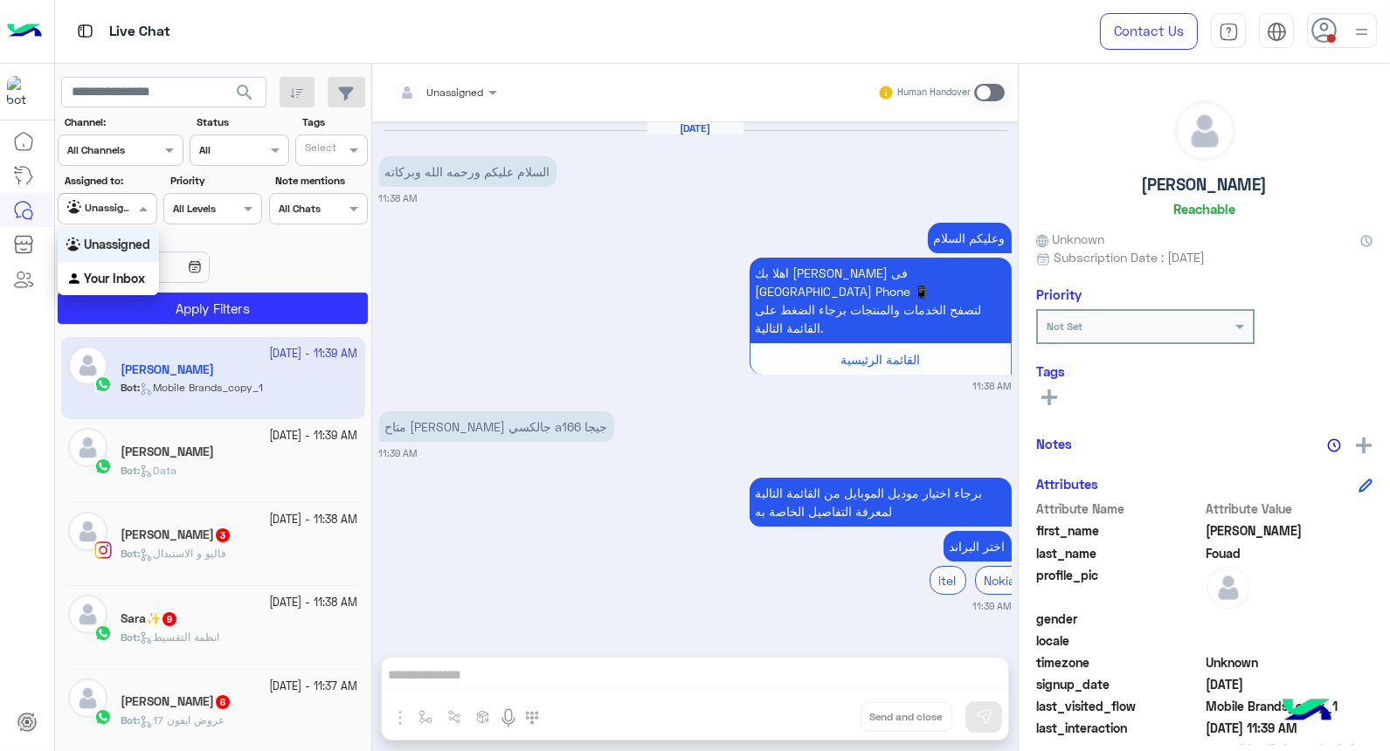
click at [106, 201] on input "text" at bounding box center [87, 207] width 40 height 16
click at [121, 266] on div "Your Inbox" at bounding box center [108, 279] width 101 height 34
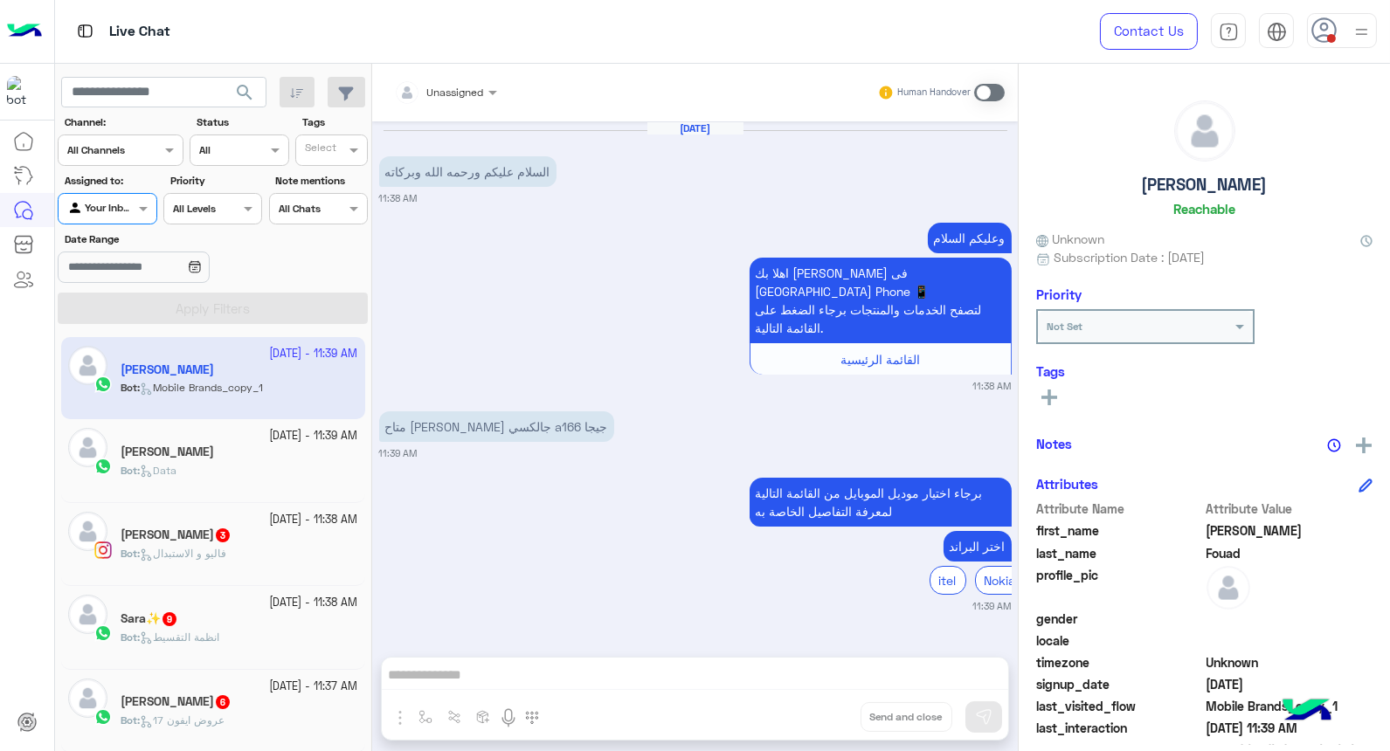
click at [242, 90] on span "search" at bounding box center [244, 92] width 21 height 21
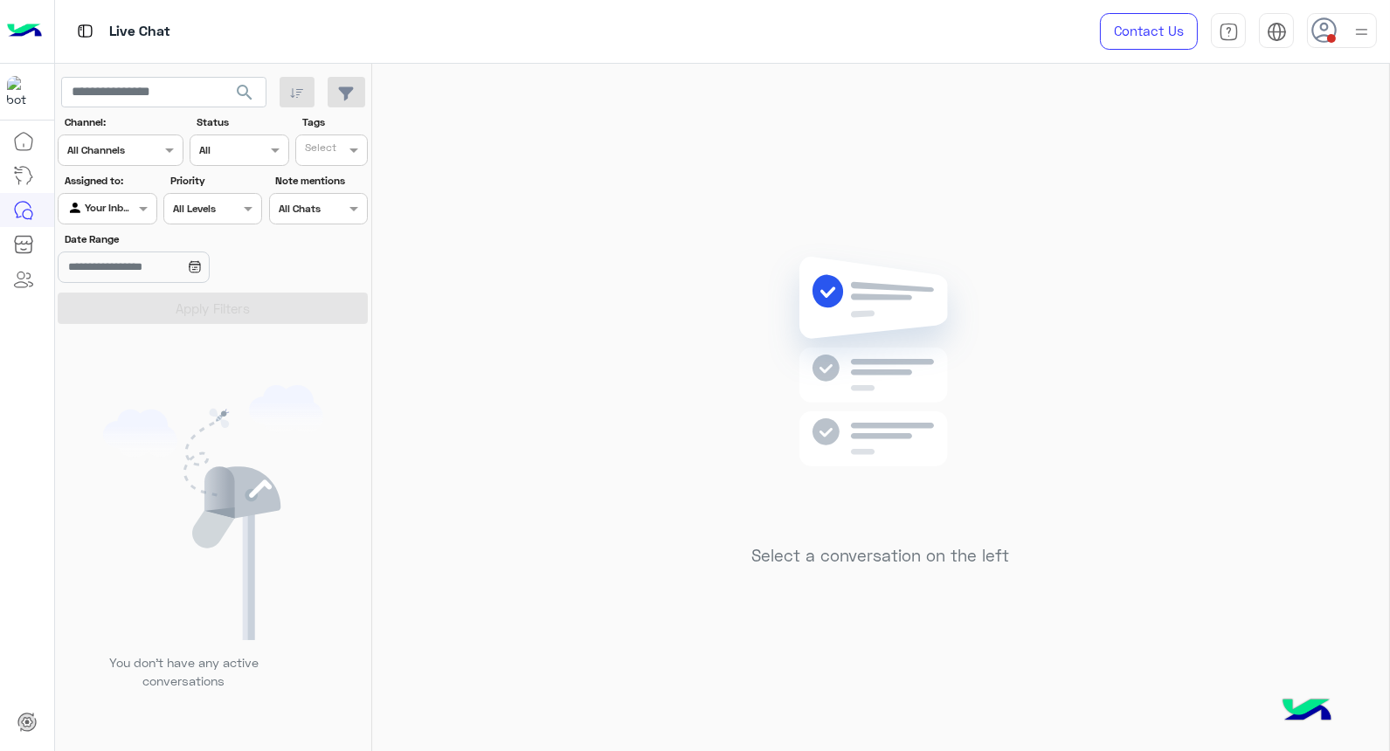
click at [1348, 29] on div at bounding box center [1342, 30] width 70 height 35
